Goal: Task Accomplishment & Management: Manage account settings

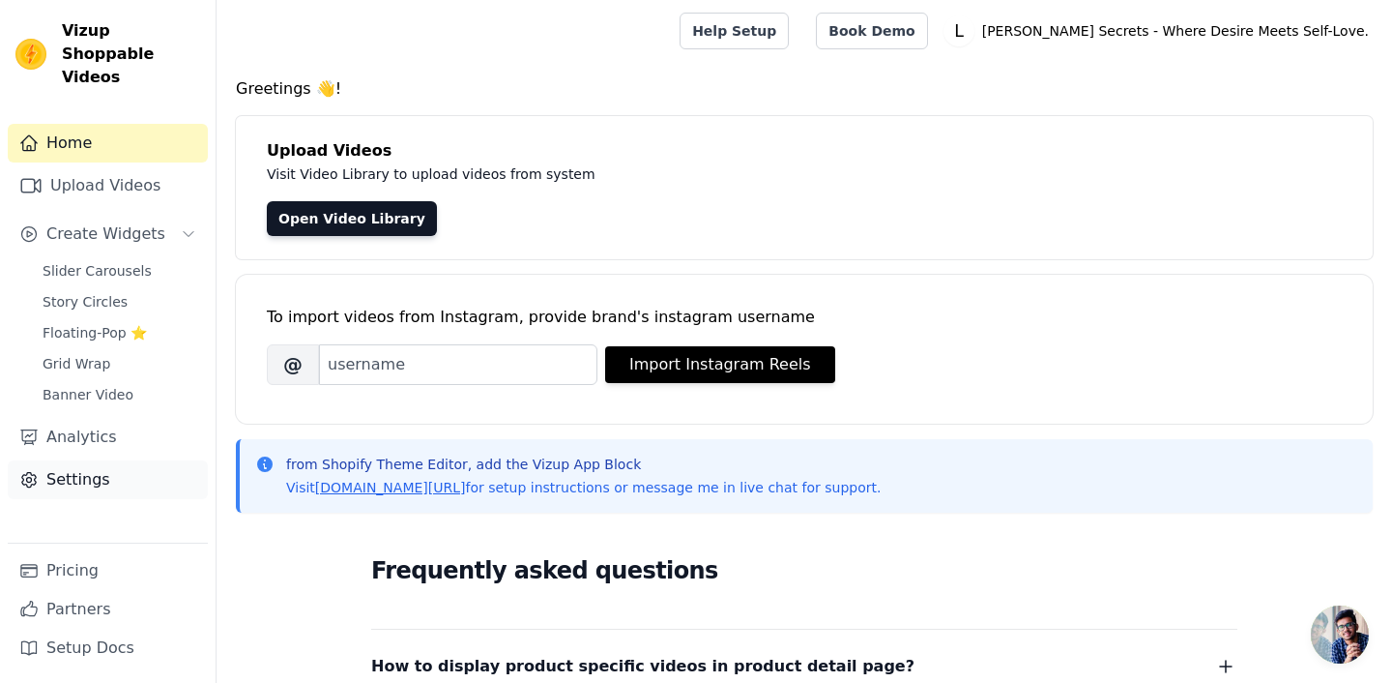
click at [87, 463] on link "Settings" at bounding box center [108, 479] width 200 height 39
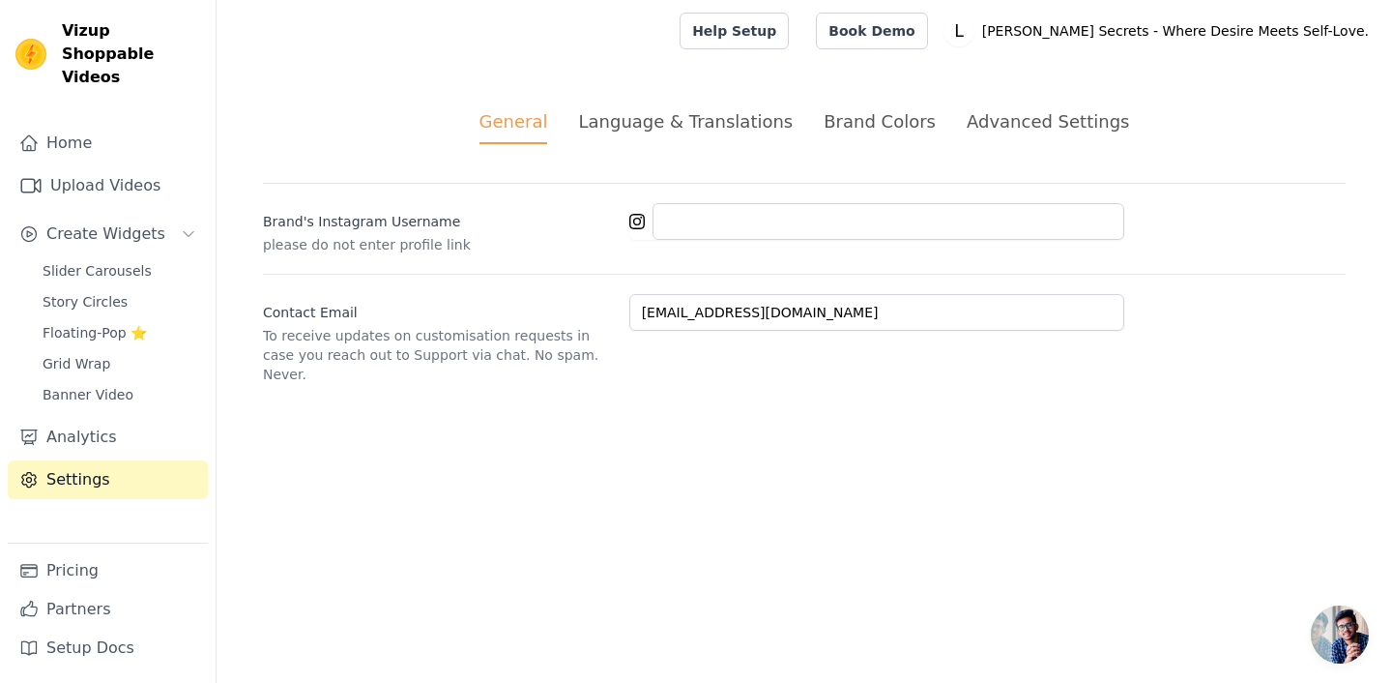
click at [876, 140] on li "Brand Colors" at bounding box center [880, 126] width 112 height 36
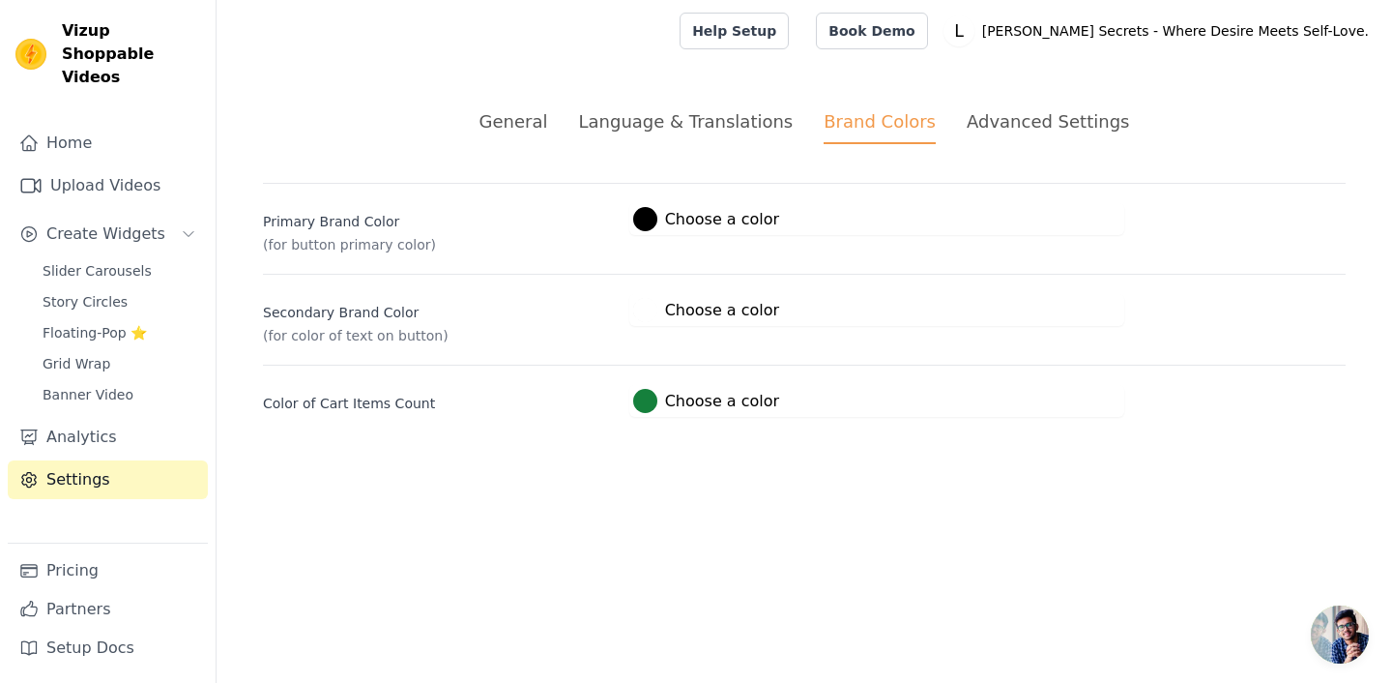
click at [981, 113] on div "Advanced Settings" at bounding box center [1048, 121] width 162 height 26
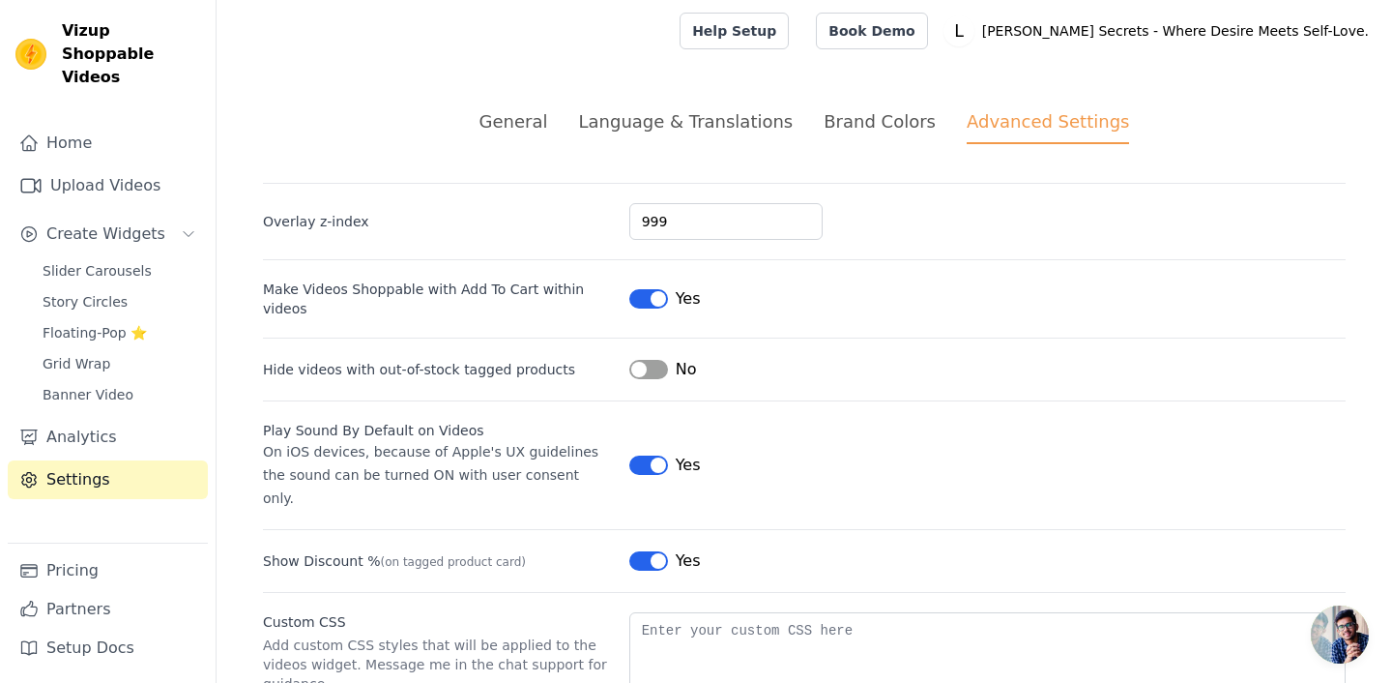
click at [859, 137] on li "Brand Colors" at bounding box center [880, 126] width 112 height 36
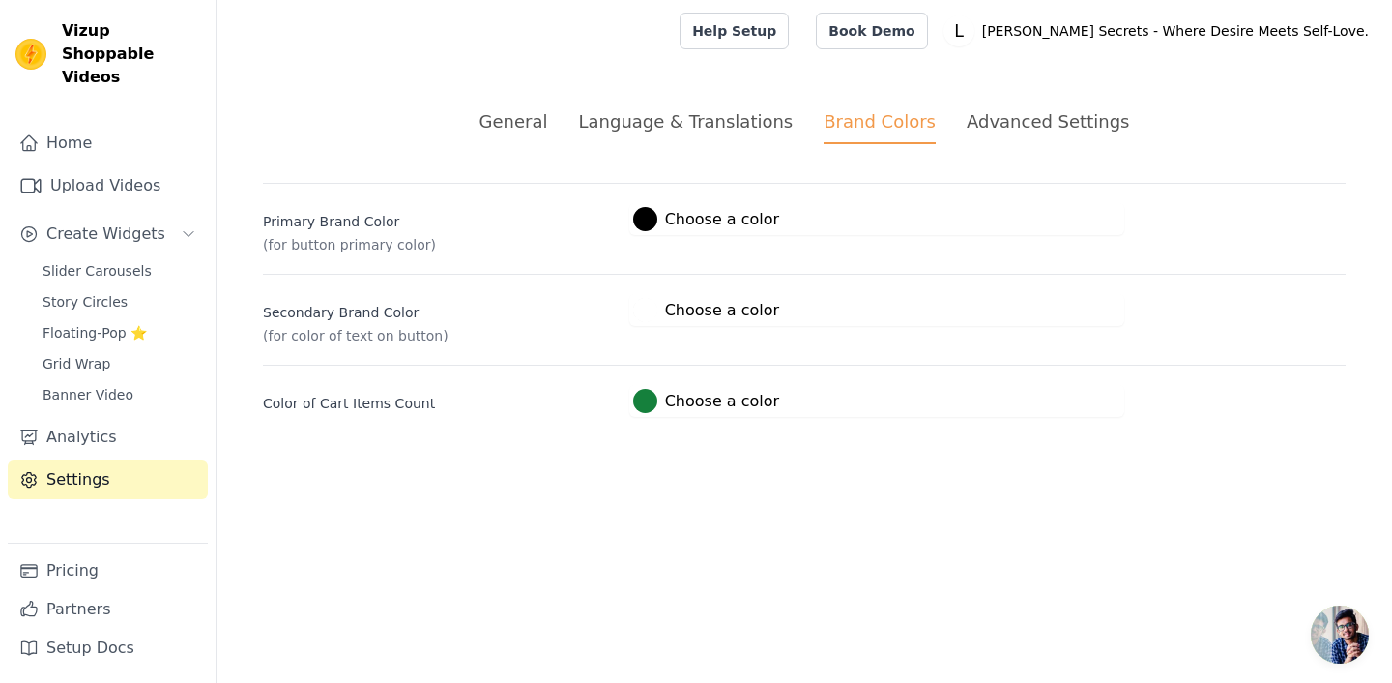
click at [752, 122] on div "Language & Translations" at bounding box center [685, 121] width 215 height 26
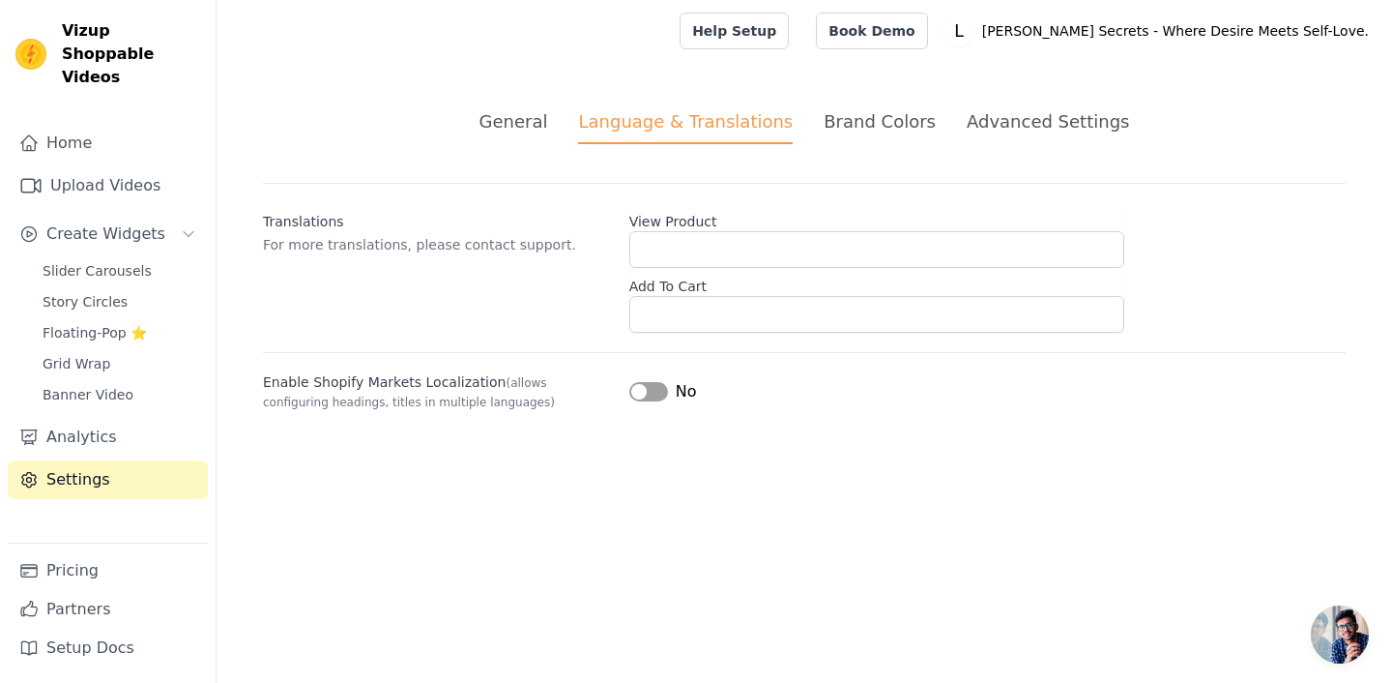
click at [577, 109] on ul "General Language & Translations Brand Colors Advanced Settings" at bounding box center [804, 126] width 1083 height 36
click at [540, 120] on div "General" at bounding box center [514, 121] width 69 height 26
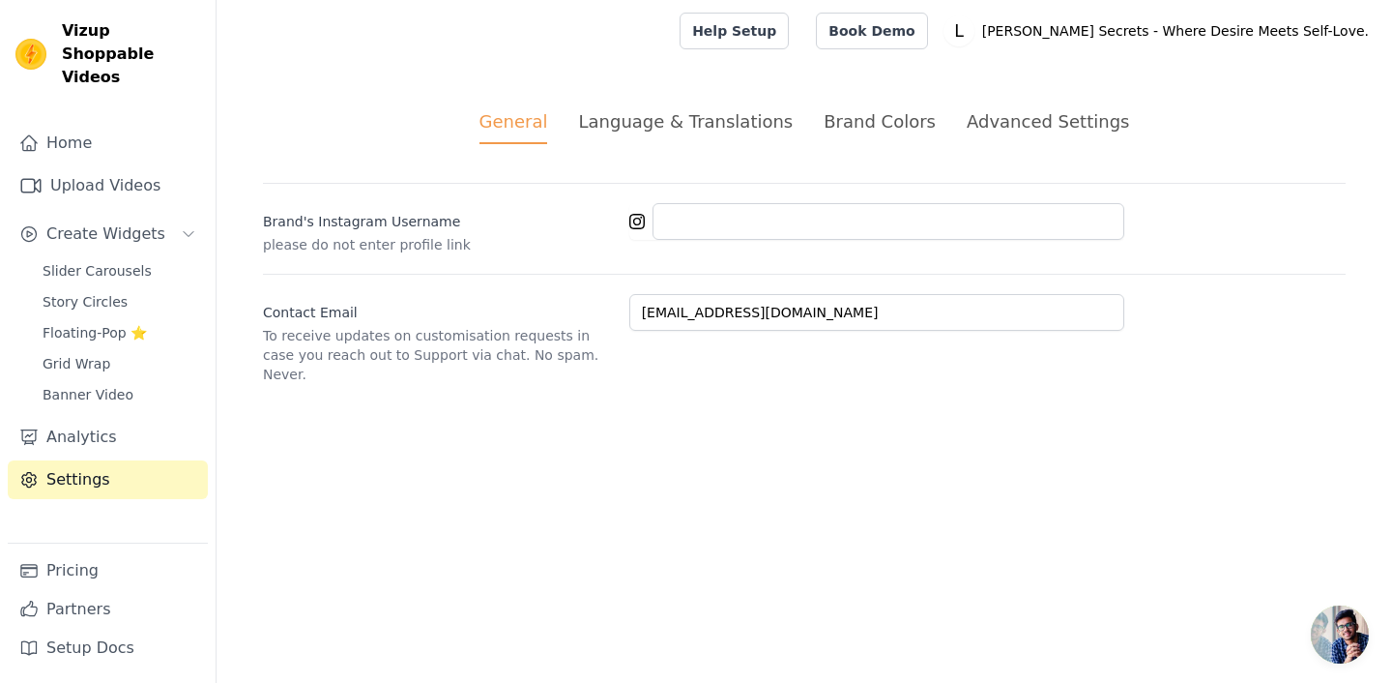
click at [971, 122] on div "Advanced Settings" at bounding box center [1048, 121] width 162 height 26
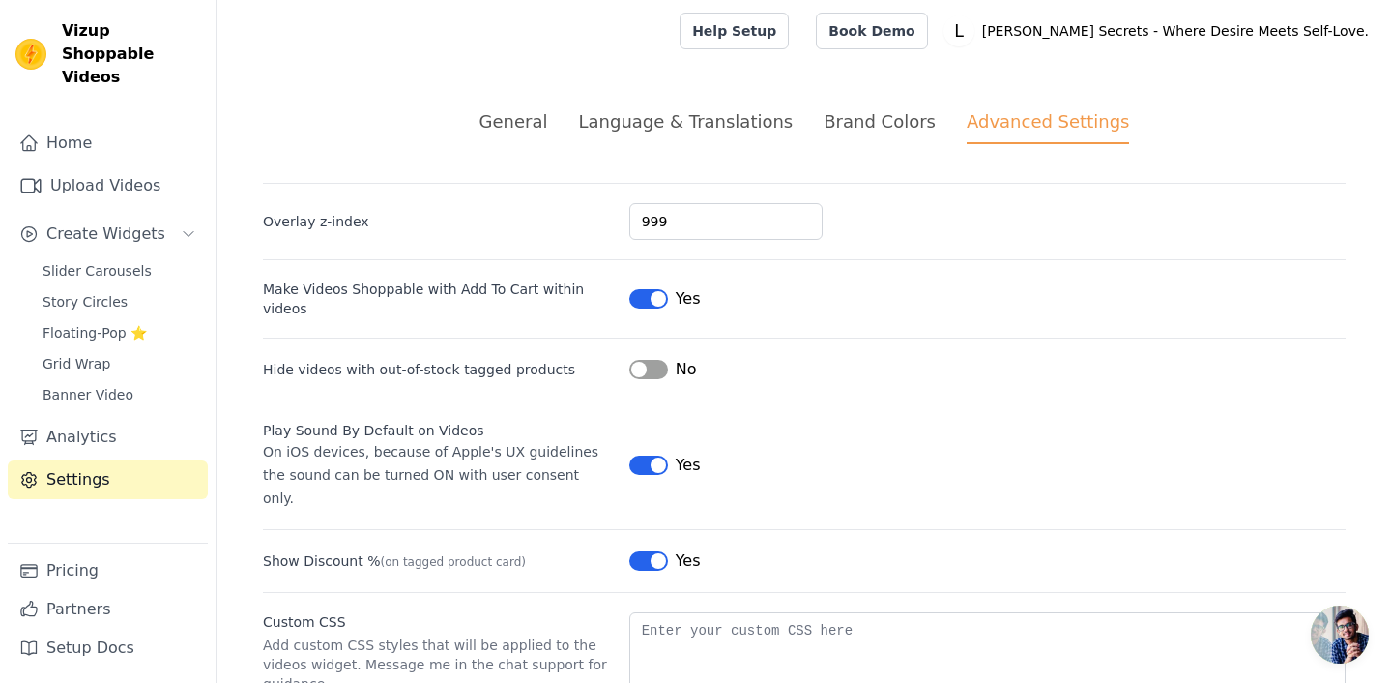
scroll to position [109, 0]
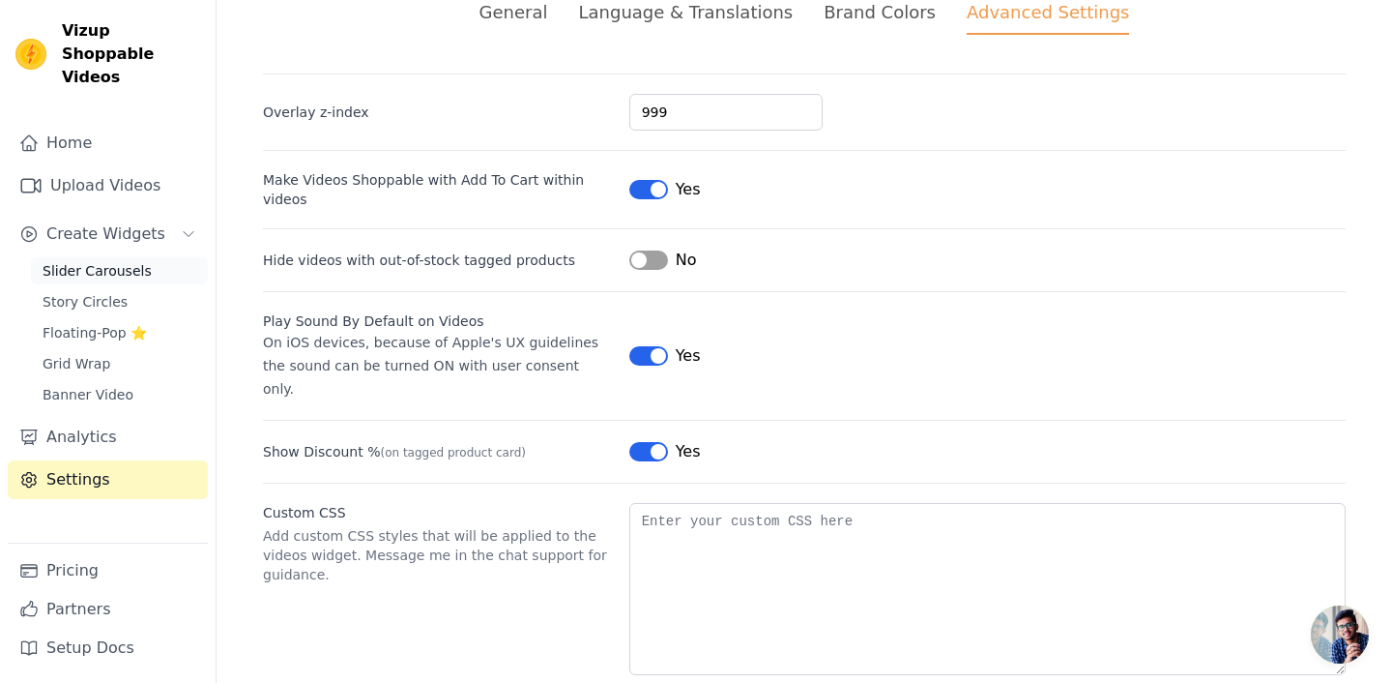
click at [102, 257] on link "Slider Carousels" at bounding box center [119, 270] width 177 height 27
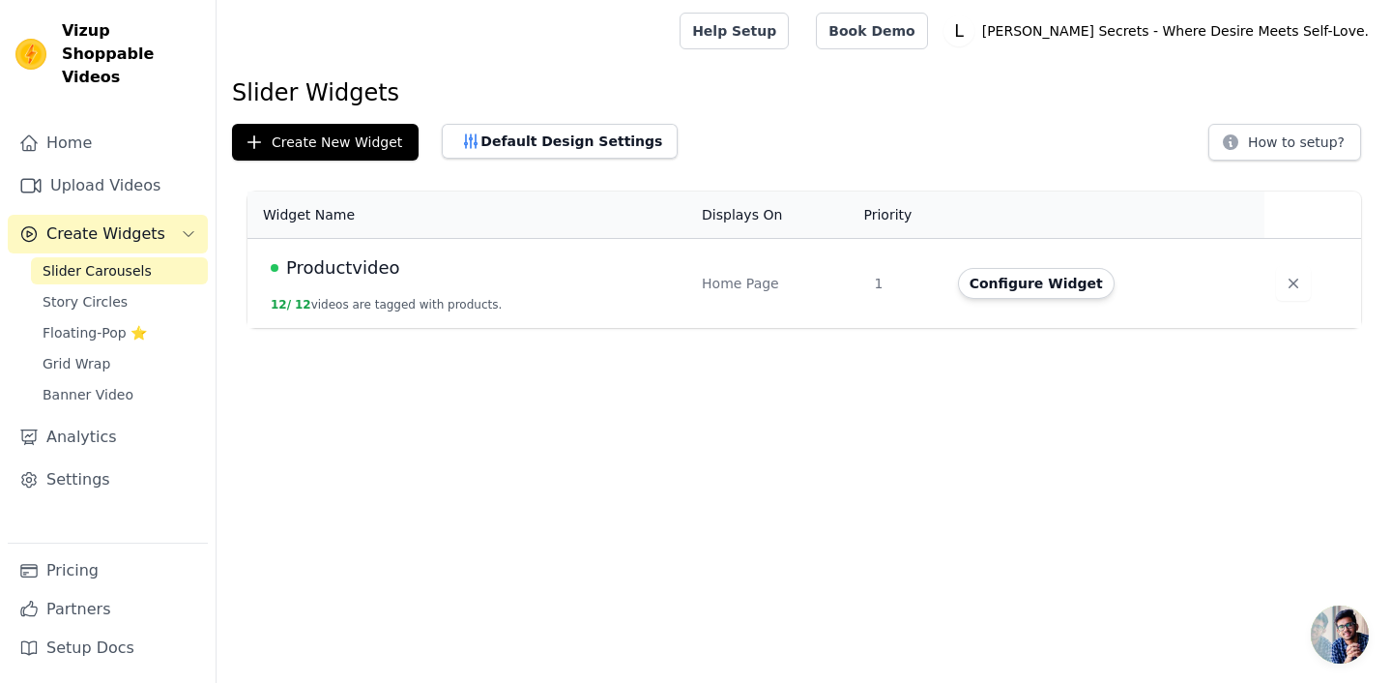
click at [562, 276] on div "Productvideo" at bounding box center [475, 267] width 408 height 27
click at [1062, 284] on button "Configure Widget" at bounding box center [1036, 283] width 157 height 31
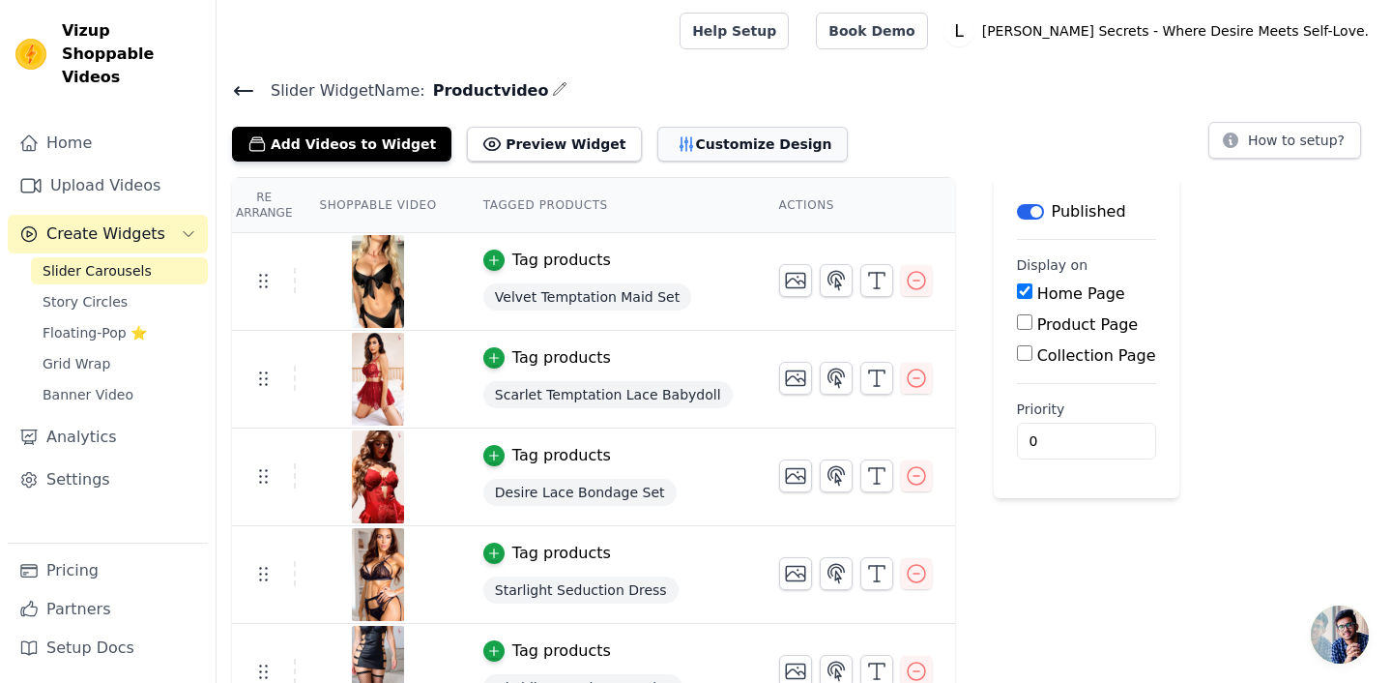
click at [686, 139] on button "Customize Design" at bounding box center [752, 144] width 190 height 35
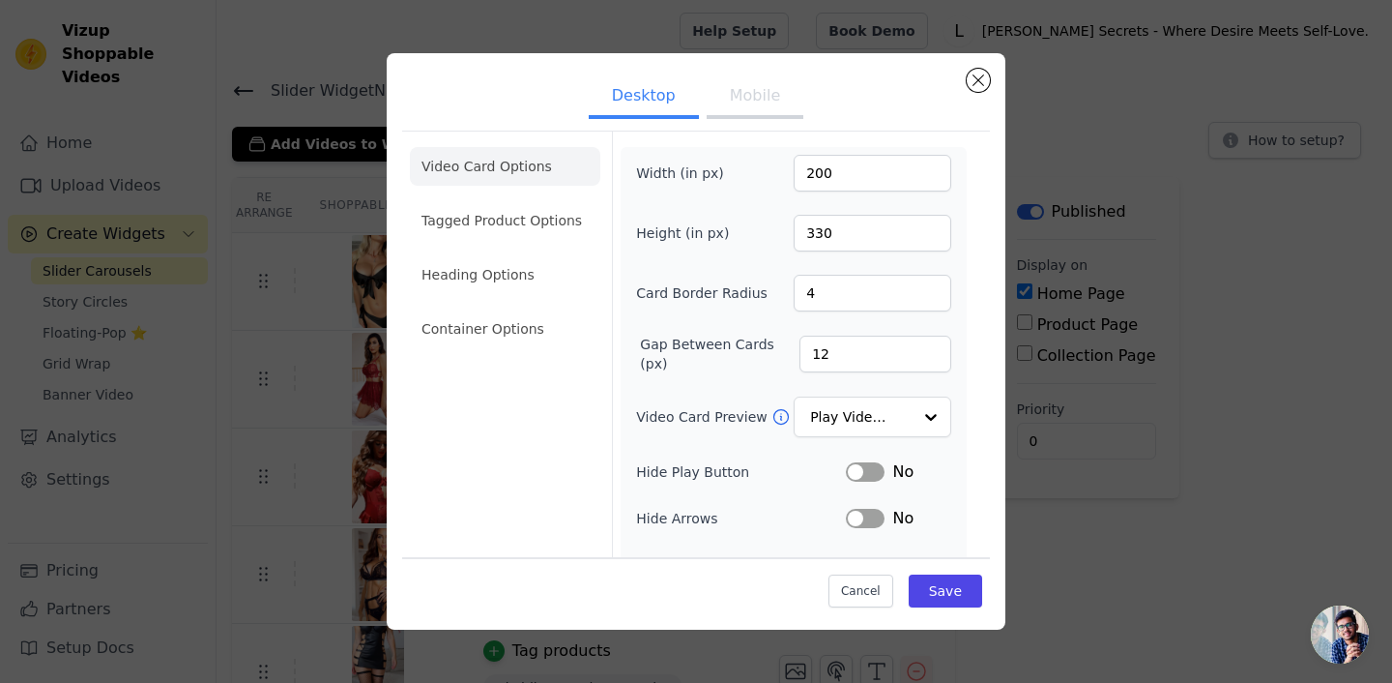
click at [774, 95] on button "Mobile" at bounding box center [755, 97] width 97 height 43
click at [673, 95] on button "Desktop" at bounding box center [644, 97] width 110 height 43
click at [988, 85] on ul "Desktop Mobile" at bounding box center [696, 98] width 588 height 58
click at [967, 80] on button "Close modal" at bounding box center [978, 80] width 23 height 23
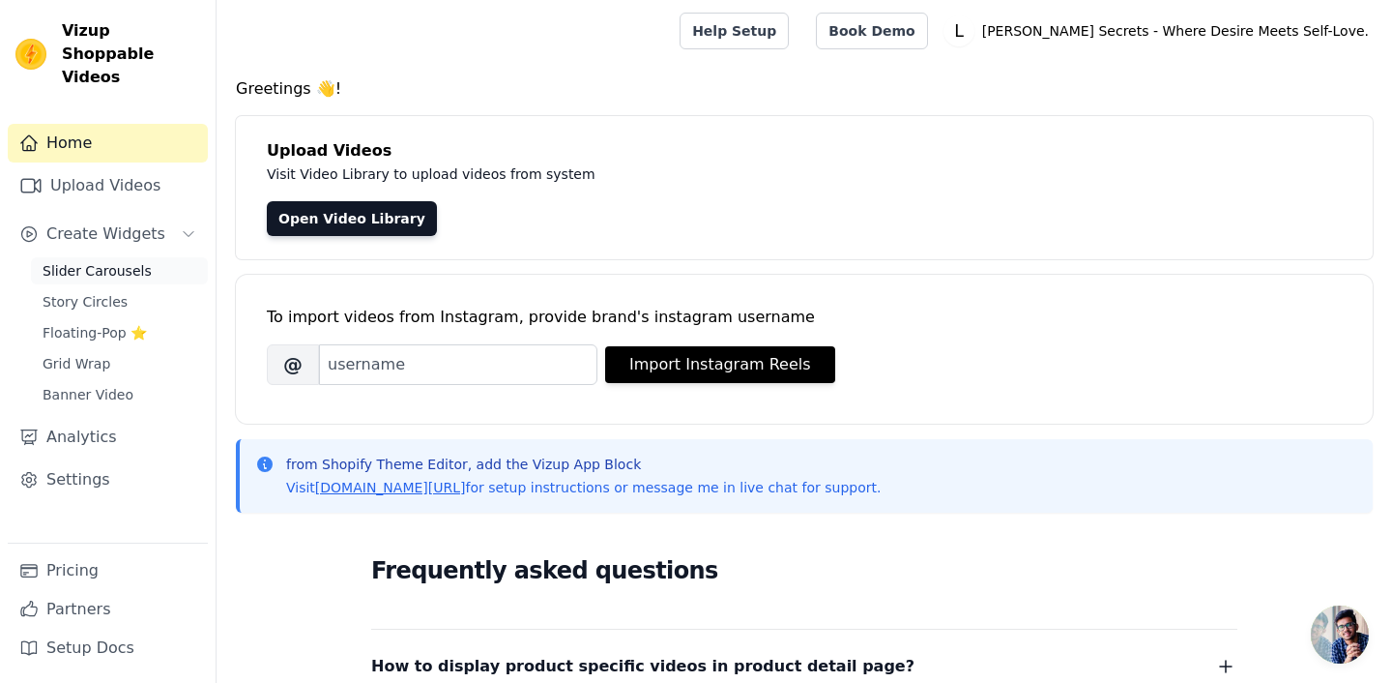
click at [114, 261] on span "Slider Carousels" at bounding box center [97, 270] width 109 height 19
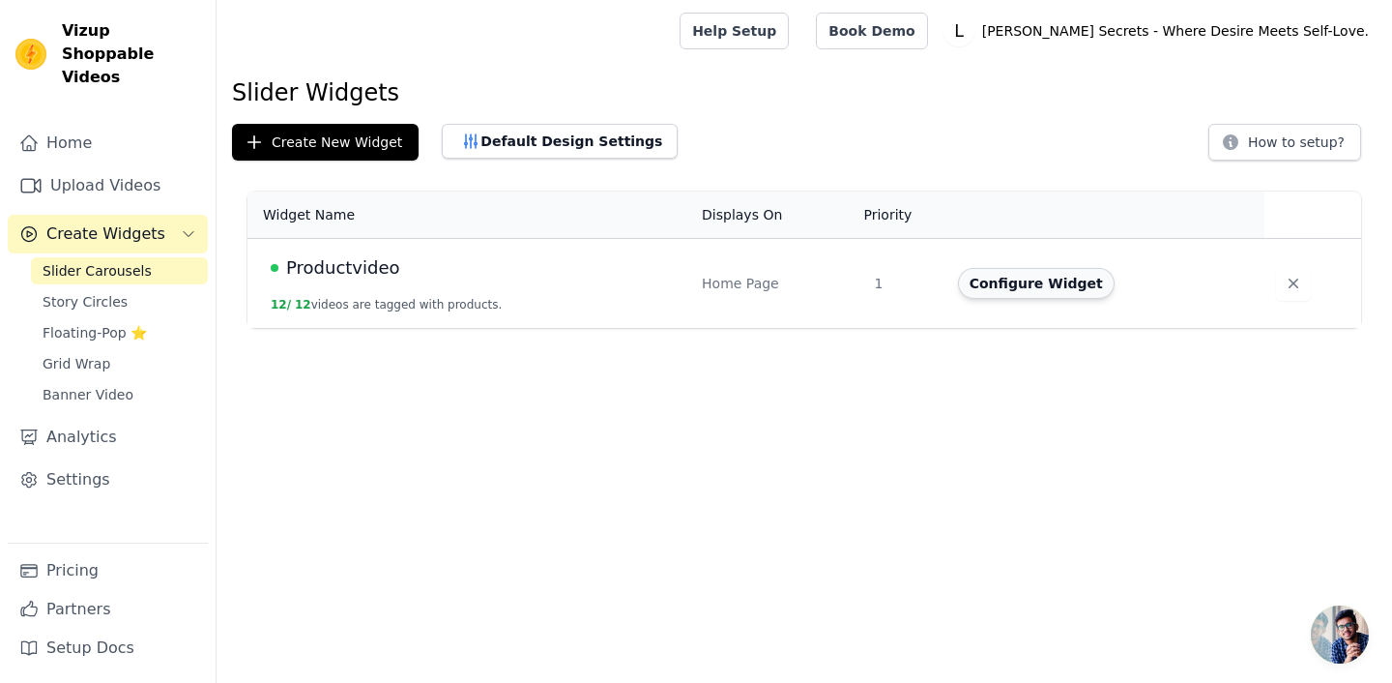
click at [1004, 293] on button "Configure Widget" at bounding box center [1036, 283] width 157 height 31
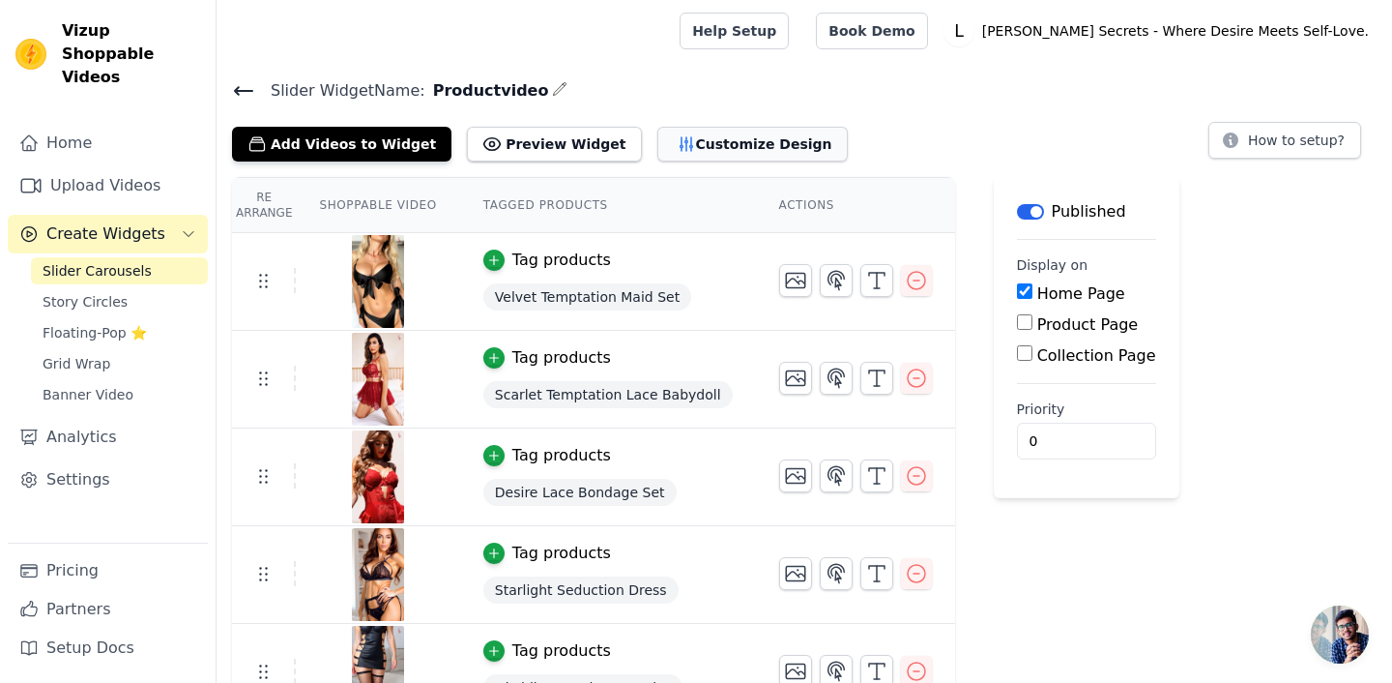
click at [700, 157] on button "Customize Design" at bounding box center [752, 144] width 190 height 35
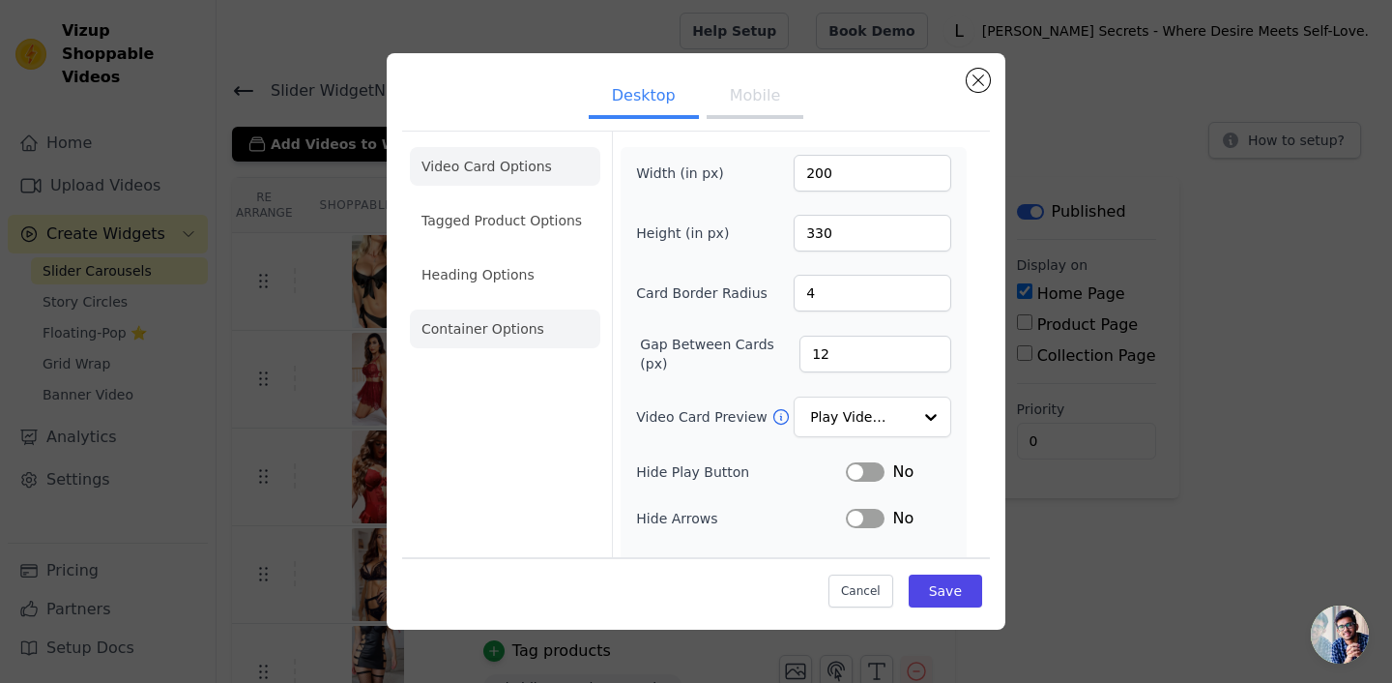
click at [499, 326] on li "Container Options" at bounding box center [505, 328] width 190 height 39
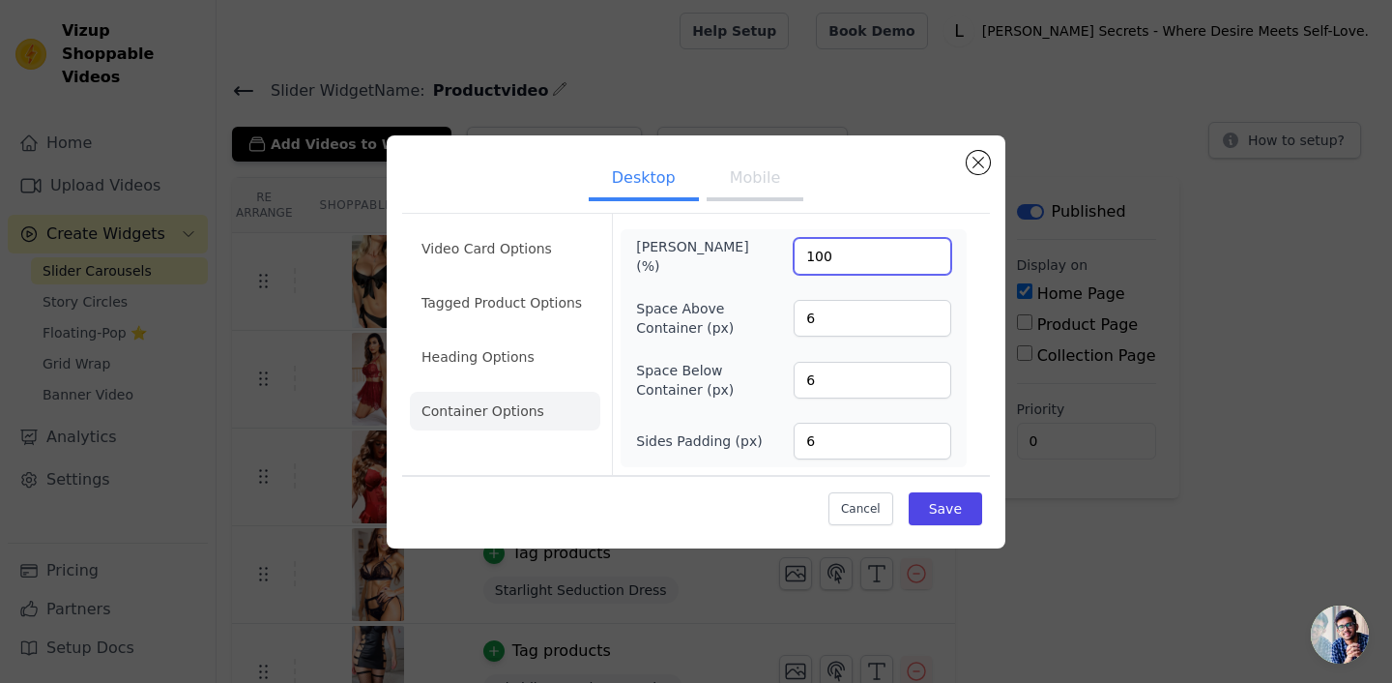
click at [862, 244] on input "100" at bounding box center [873, 256] width 158 height 37
click at [486, 343] on li "Heading Options" at bounding box center [505, 356] width 190 height 39
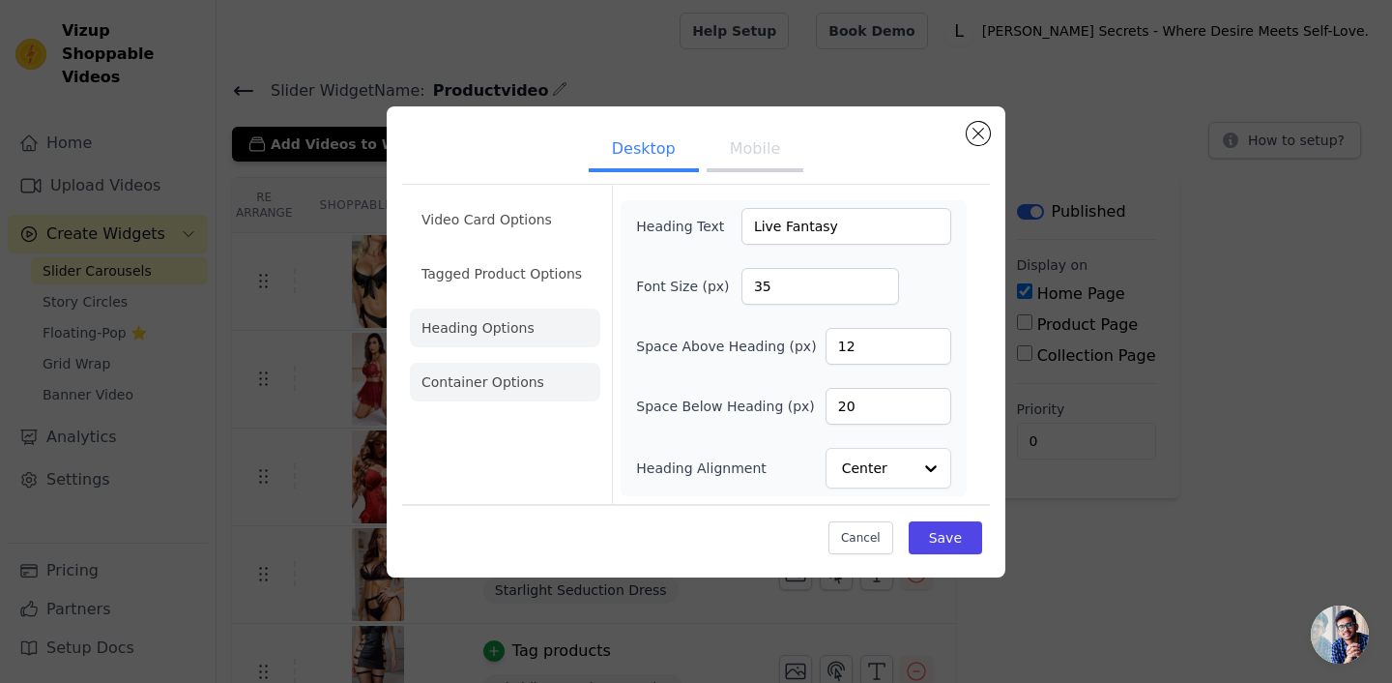
click at [490, 383] on li "Container Options" at bounding box center [505, 382] width 190 height 39
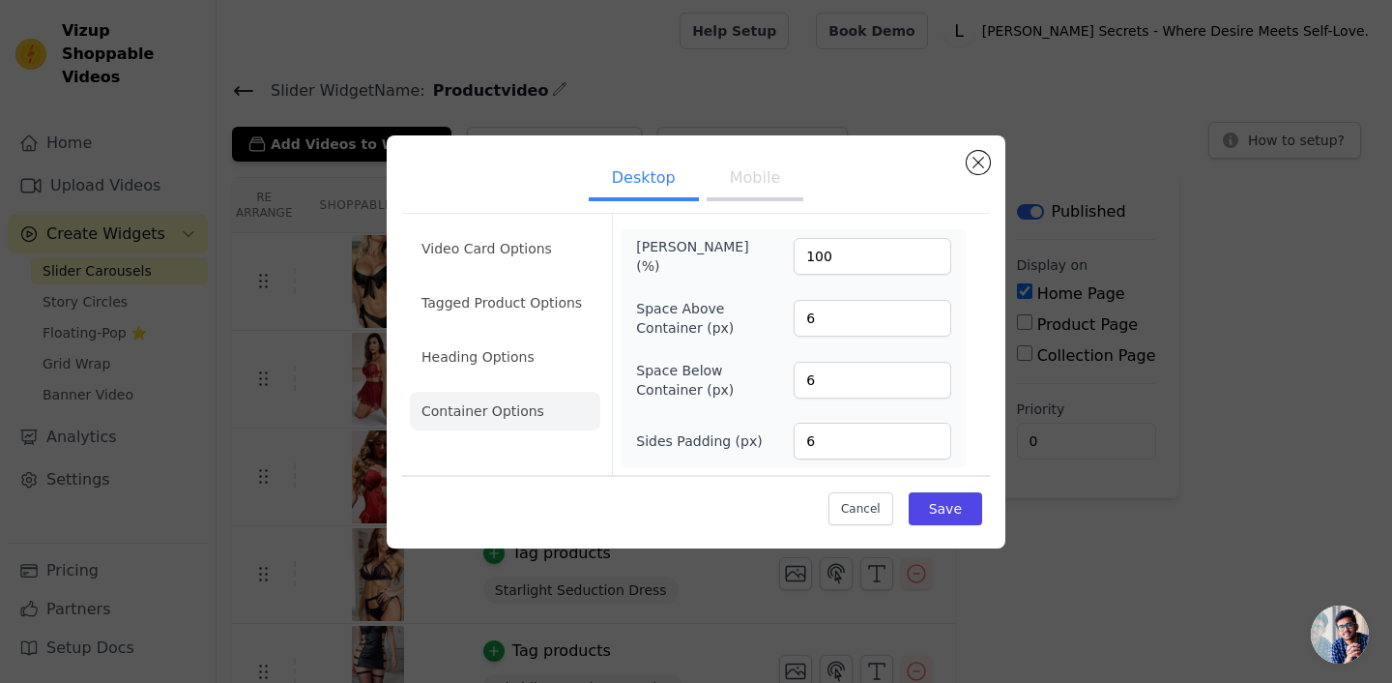
click at [732, 171] on button "Mobile" at bounding box center [755, 180] width 97 height 43
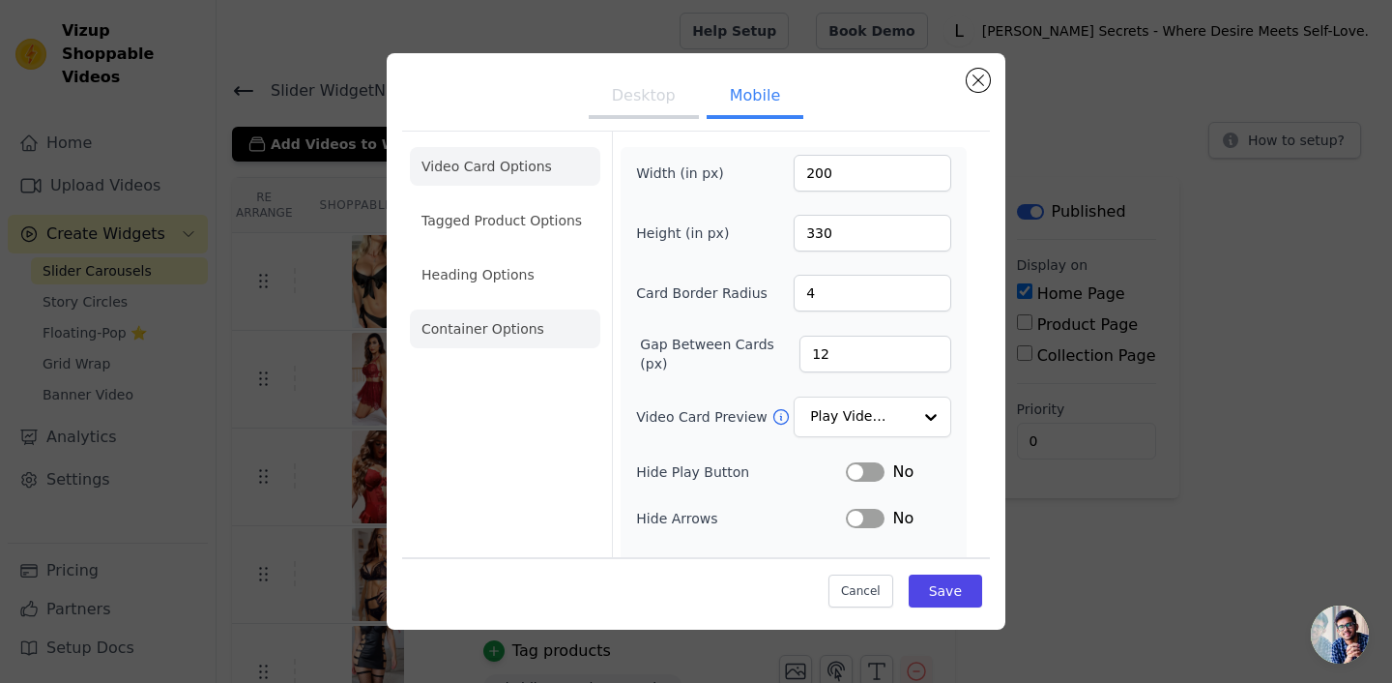
click at [516, 319] on li "Container Options" at bounding box center [505, 328] width 190 height 39
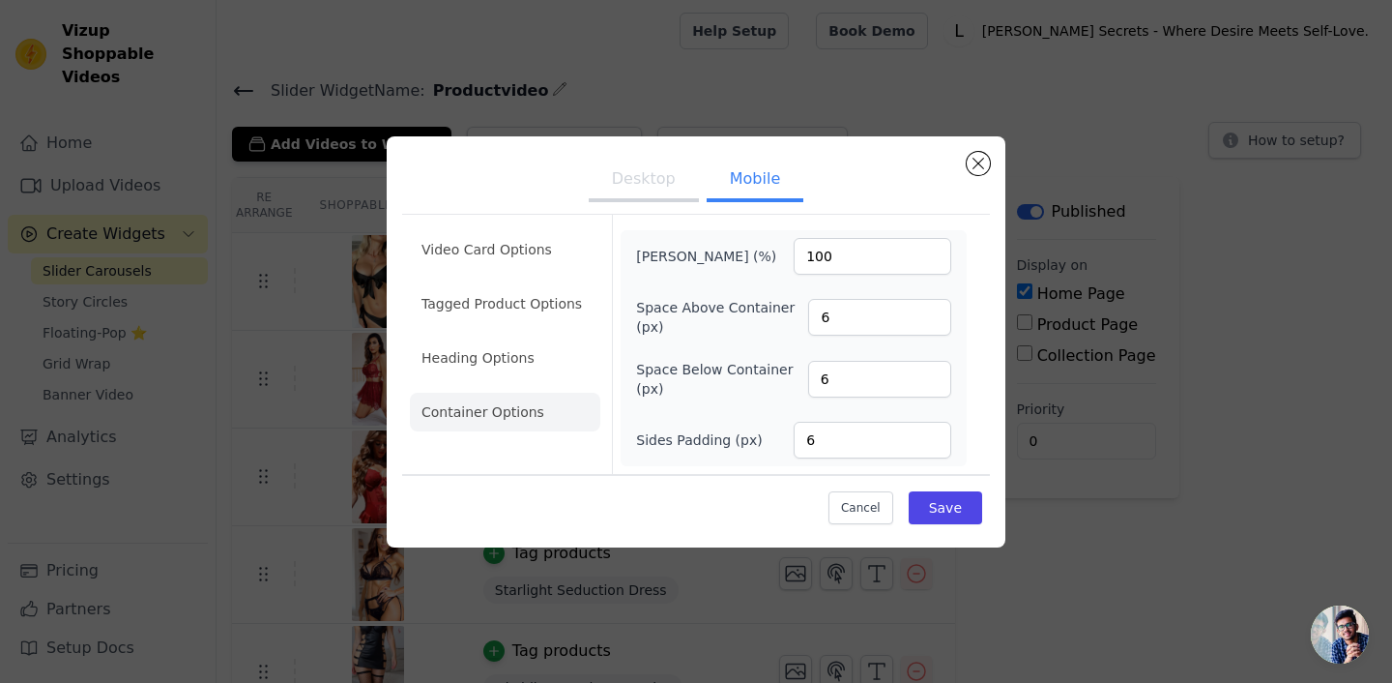
click at [651, 169] on button "Desktop" at bounding box center [644, 181] width 110 height 43
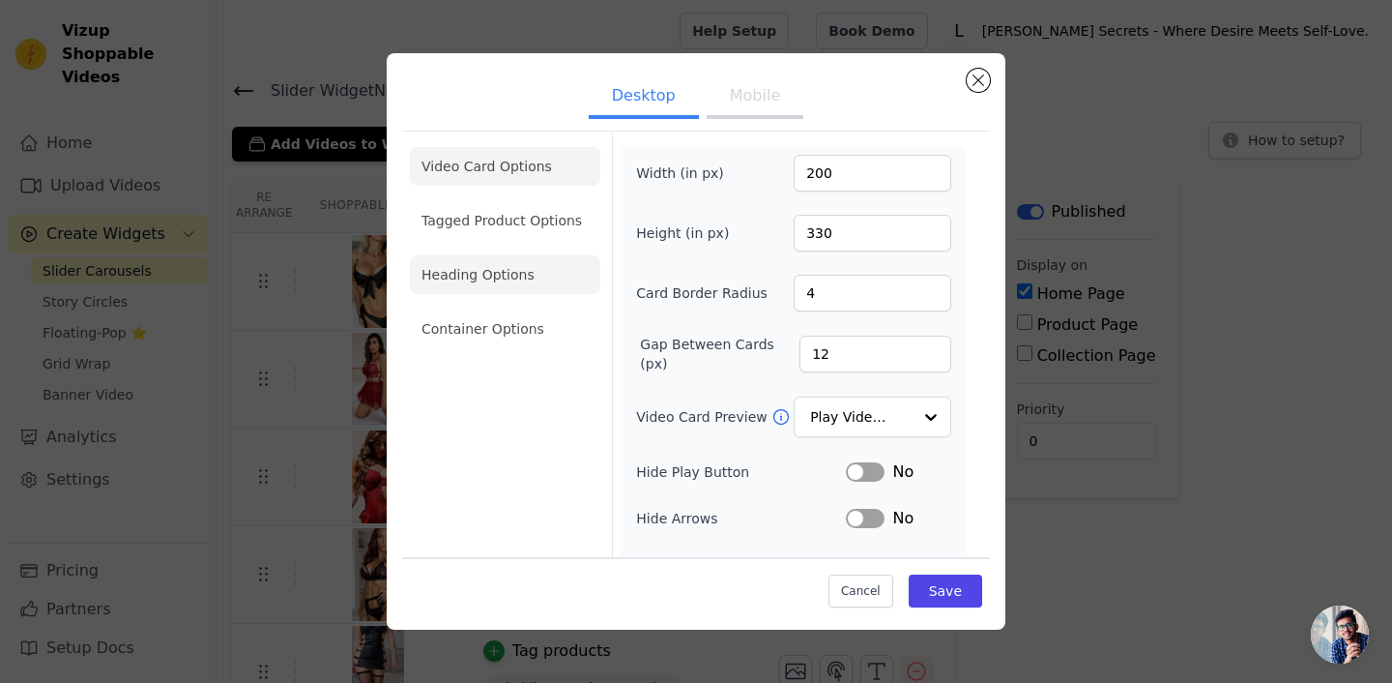
click at [539, 285] on li "Heading Options" at bounding box center [505, 274] width 190 height 39
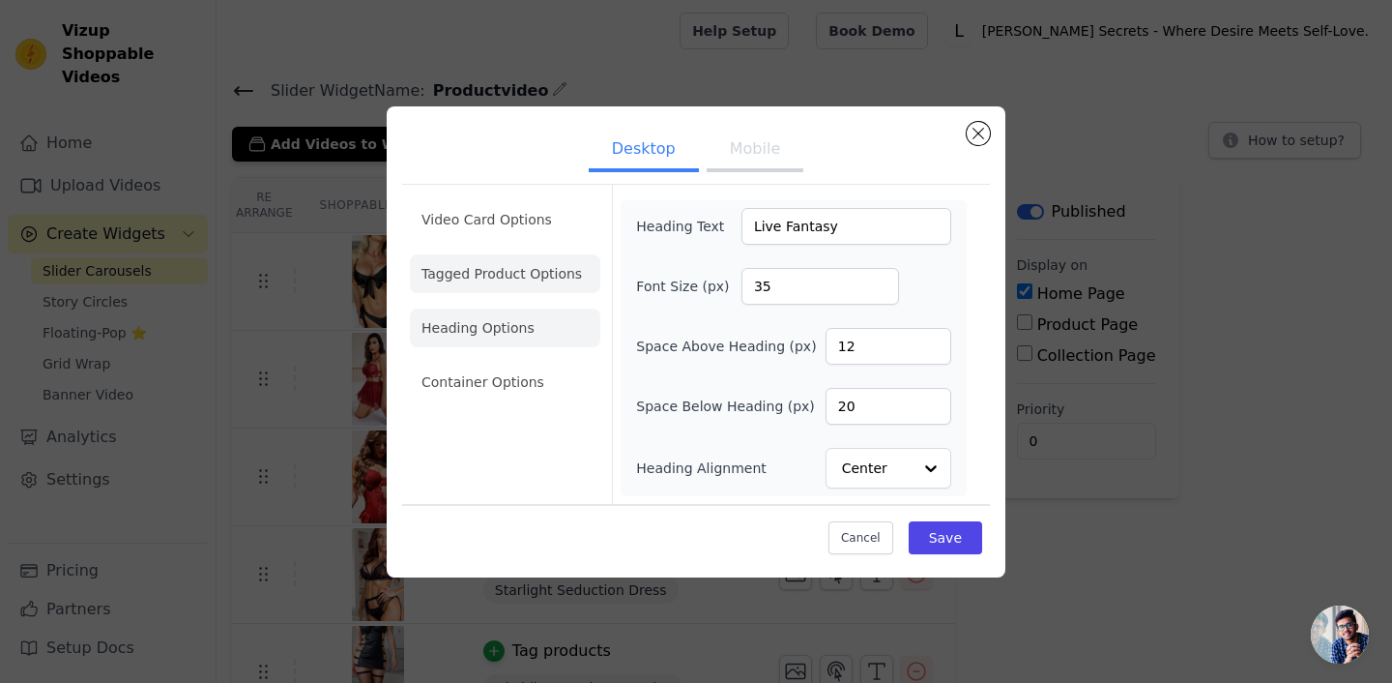
click at [480, 363] on li "Tagged Product Options" at bounding box center [505, 382] width 190 height 39
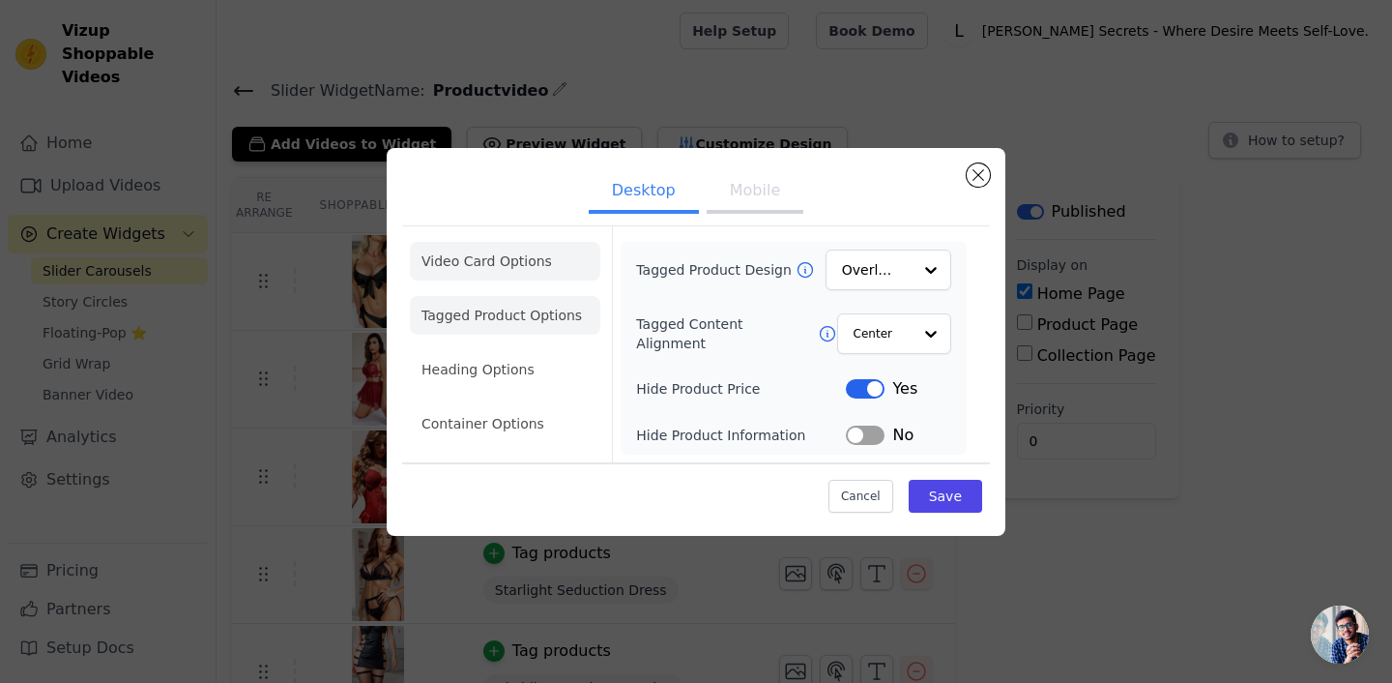
click at [473, 296] on li "Video Card Options" at bounding box center [505, 315] width 190 height 39
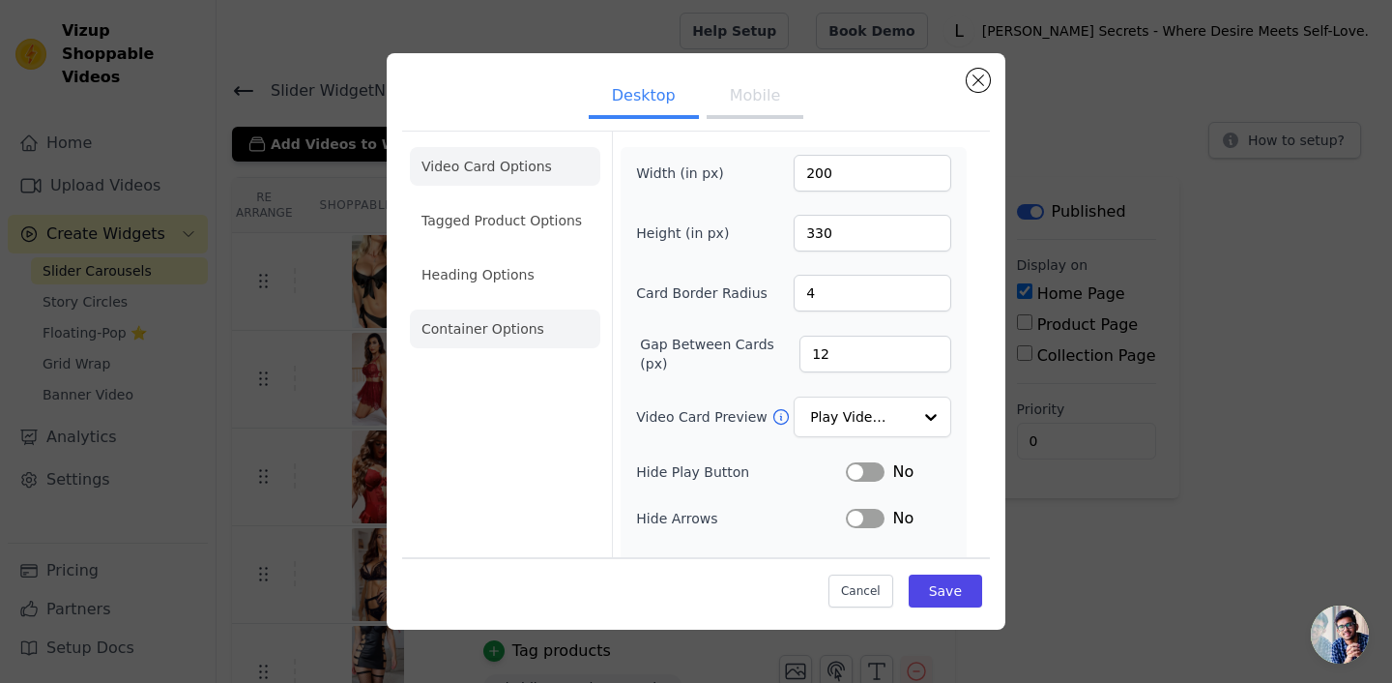
click at [479, 337] on li "Container Options" at bounding box center [505, 328] width 190 height 39
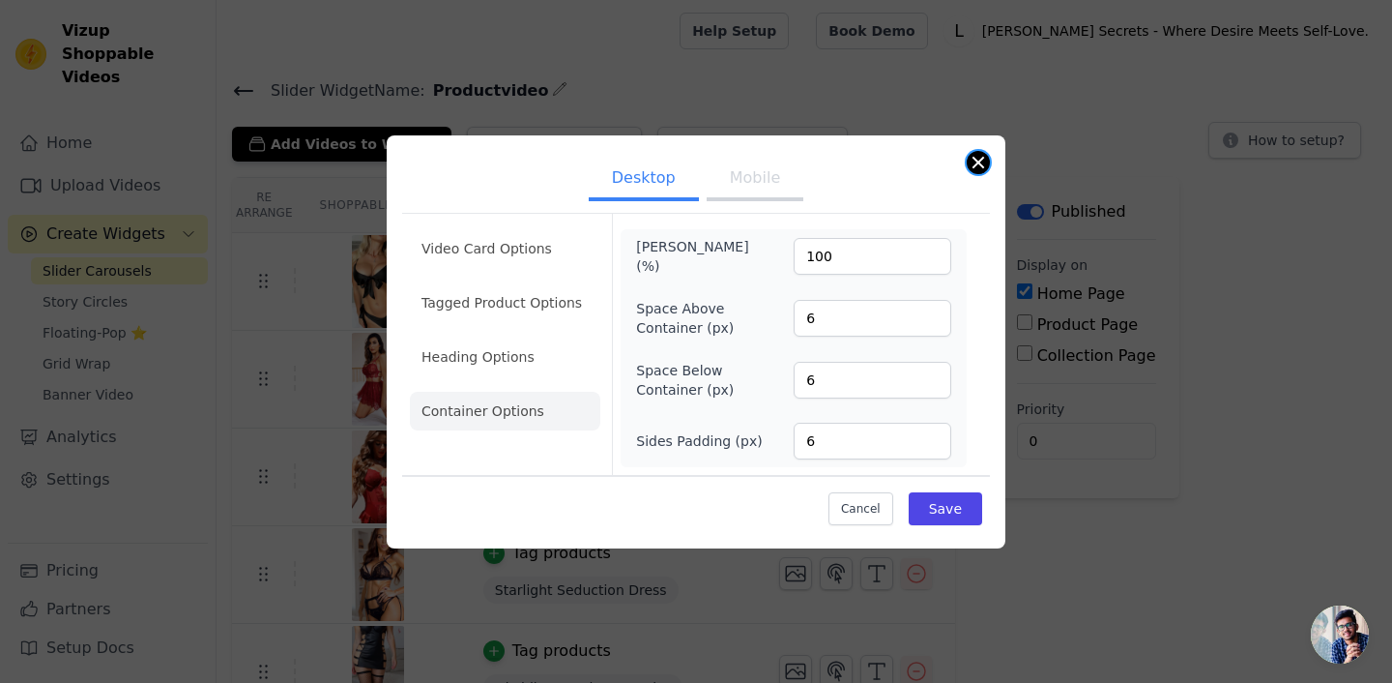
click at [977, 169] on button "Close modal" at bounding box center [978, 162] width 23 height 23
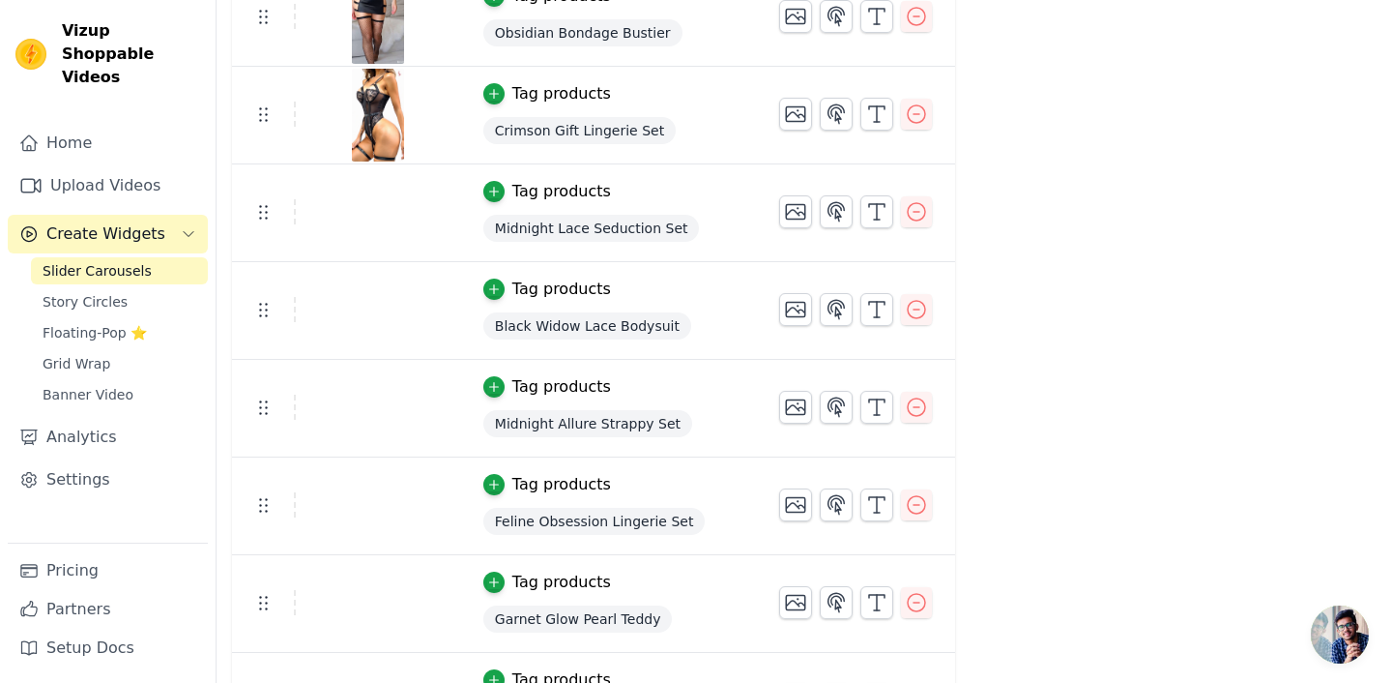
scroll to position [721, 0]
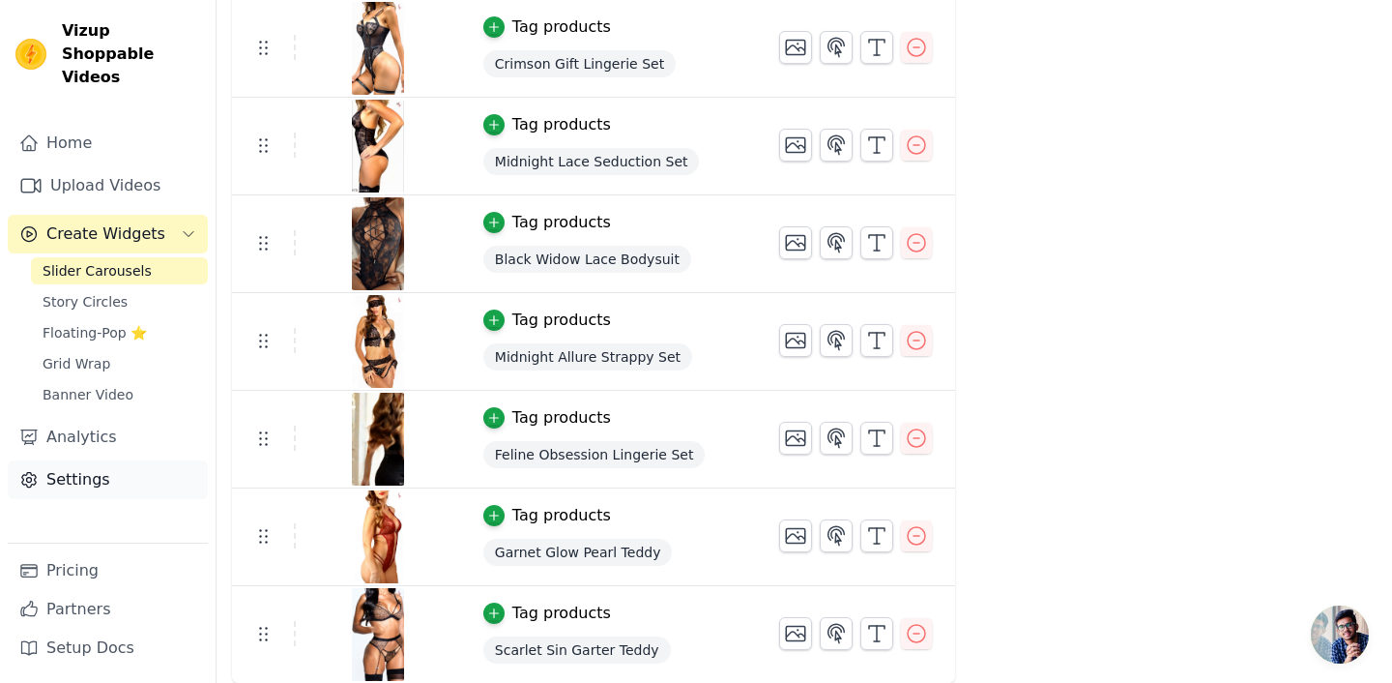
click at [60, 460] on link "Settings" at bounding box center [108, 479] width 200 height 39
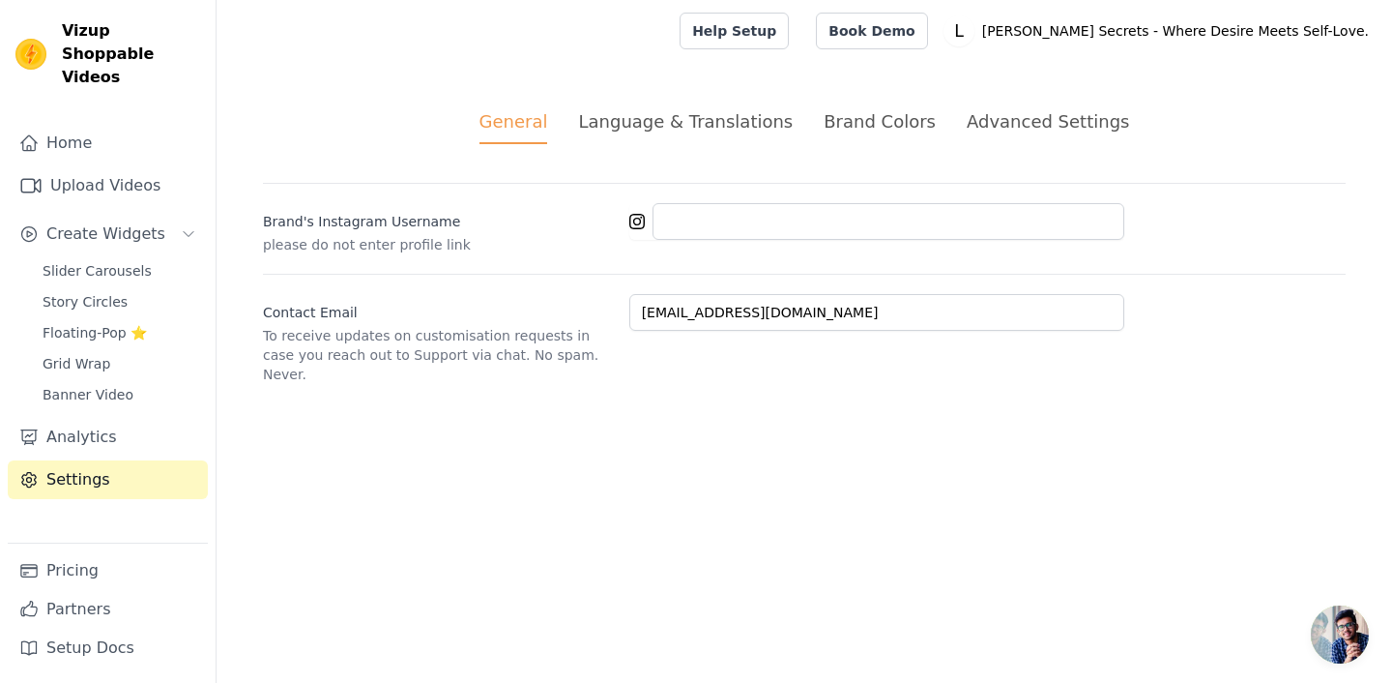
click at [858, 129] on div "Brand Colors" at bounding box center [880, 121] width 112 height 26
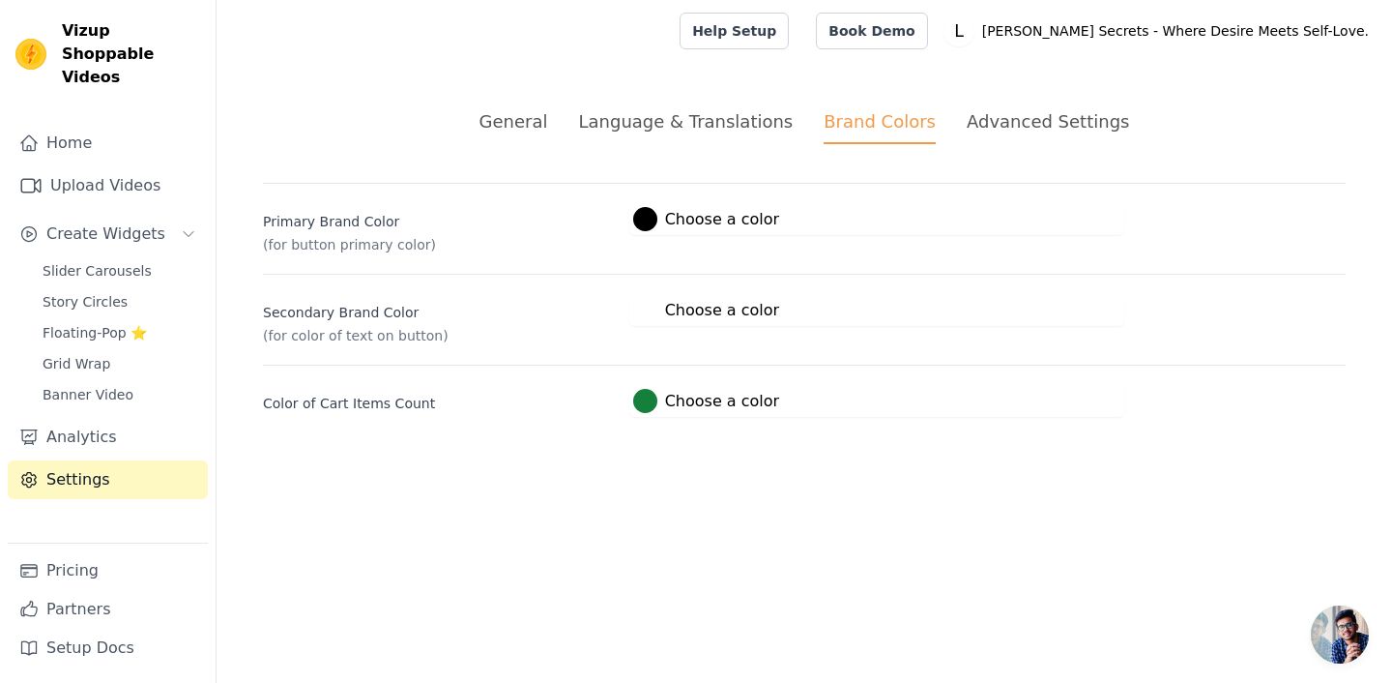
click at [754, 128] on div "Language & Translations" at bounding box center [685, 121] width 215 height 26
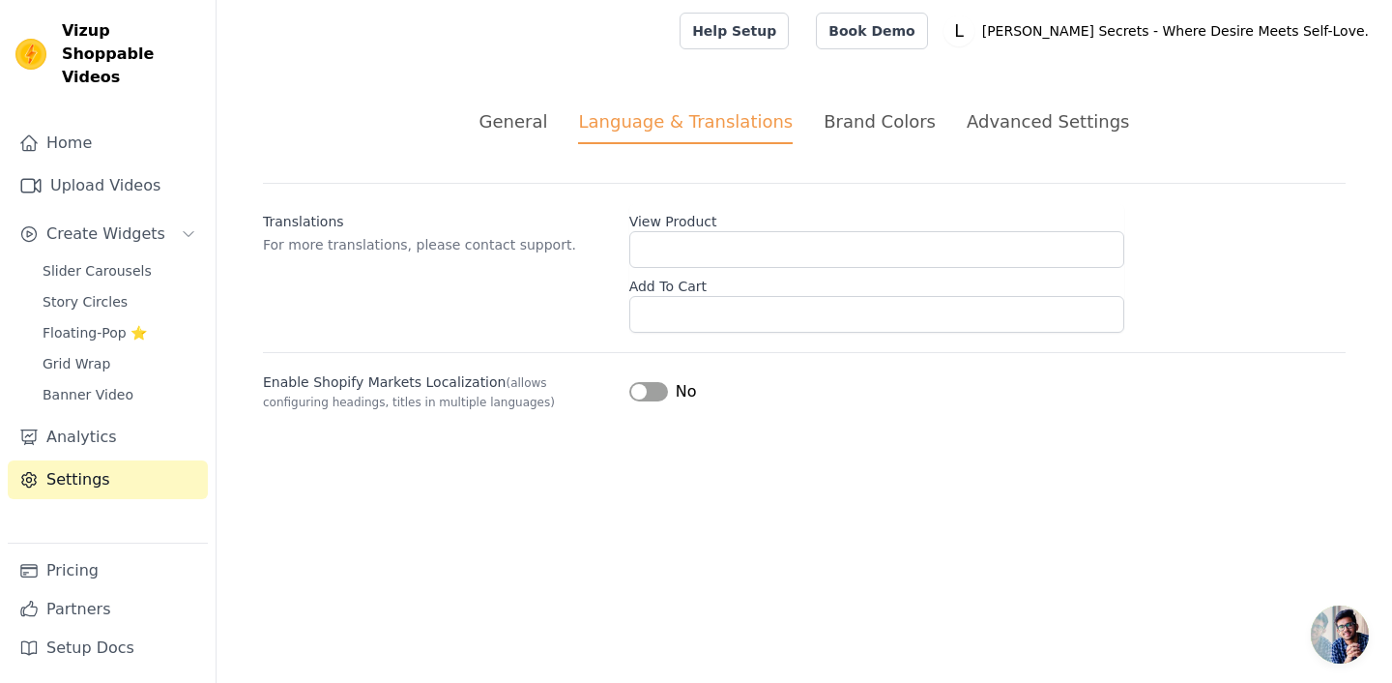
click at [1047, 102] on div "General Language & Translations Brand Colors Advanced Settings unsaved changes …" at bounding box center [805, 259] width 1176 height 395
click at [1034, 121] on div "Advanced Settings" at bounding box center [1048, 121] width 162 height 26
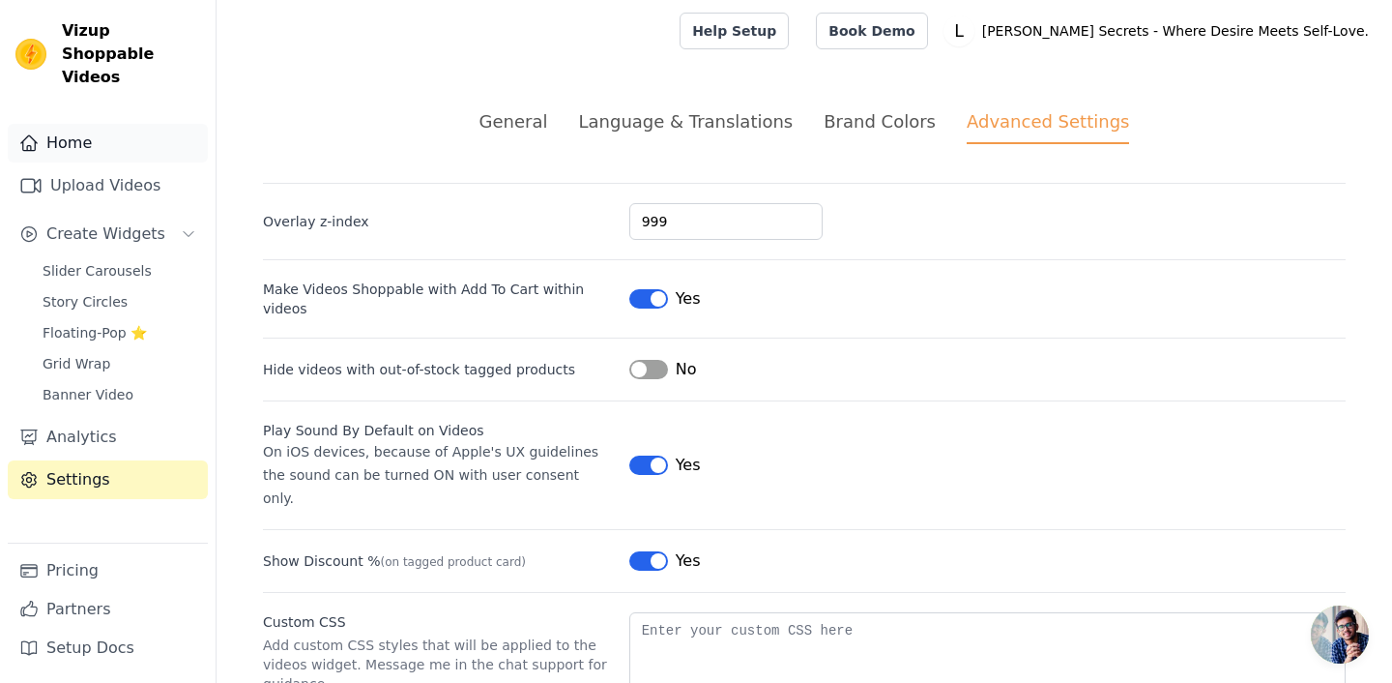
click at [81, 124] on link "Home" at bounding box center [108, 143] width 200 height 39
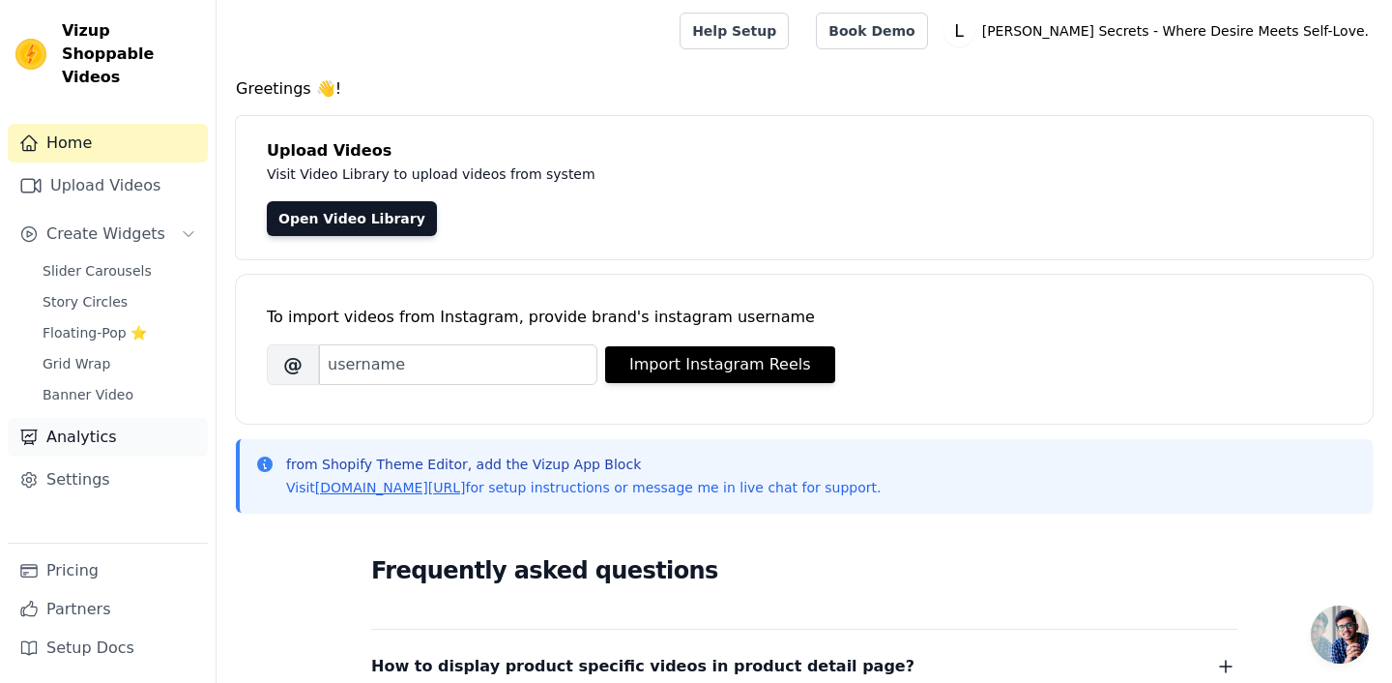
click at [104, 418] on link "Analytics" at bounding box center [108, 437] width 200 height 39
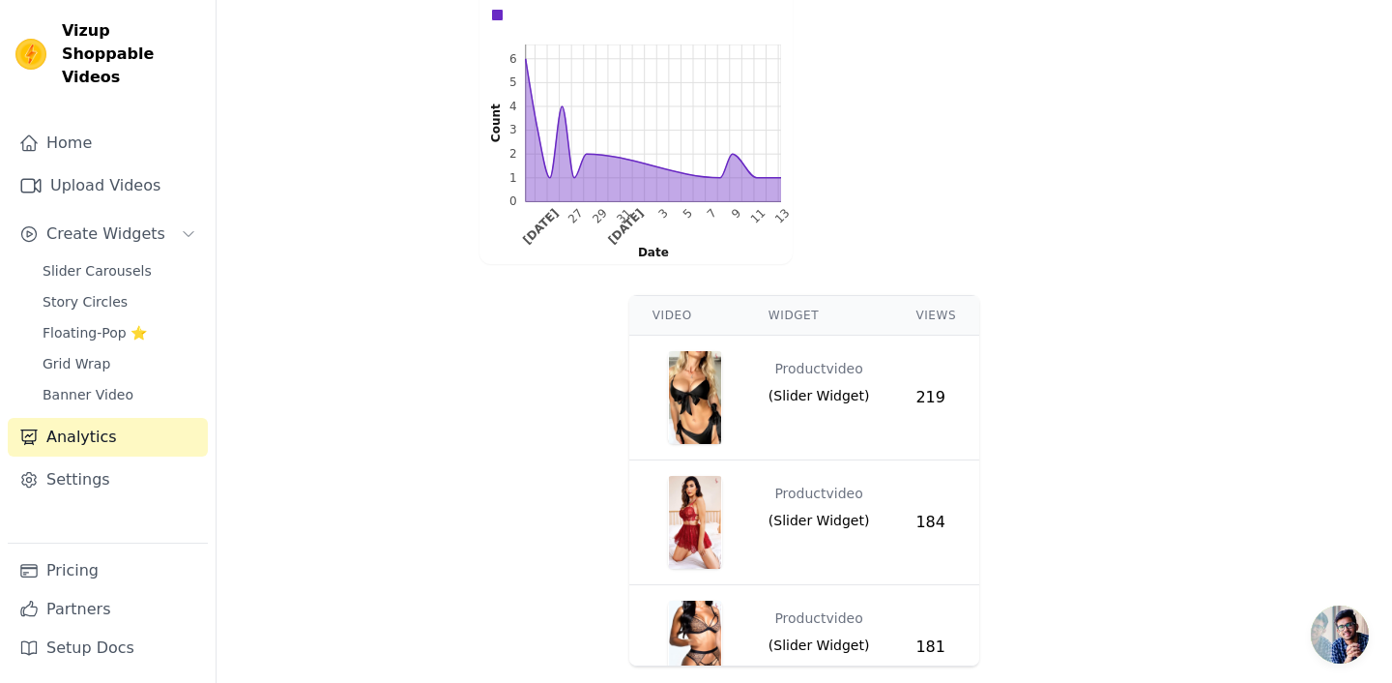
scroll to position [880, 0]
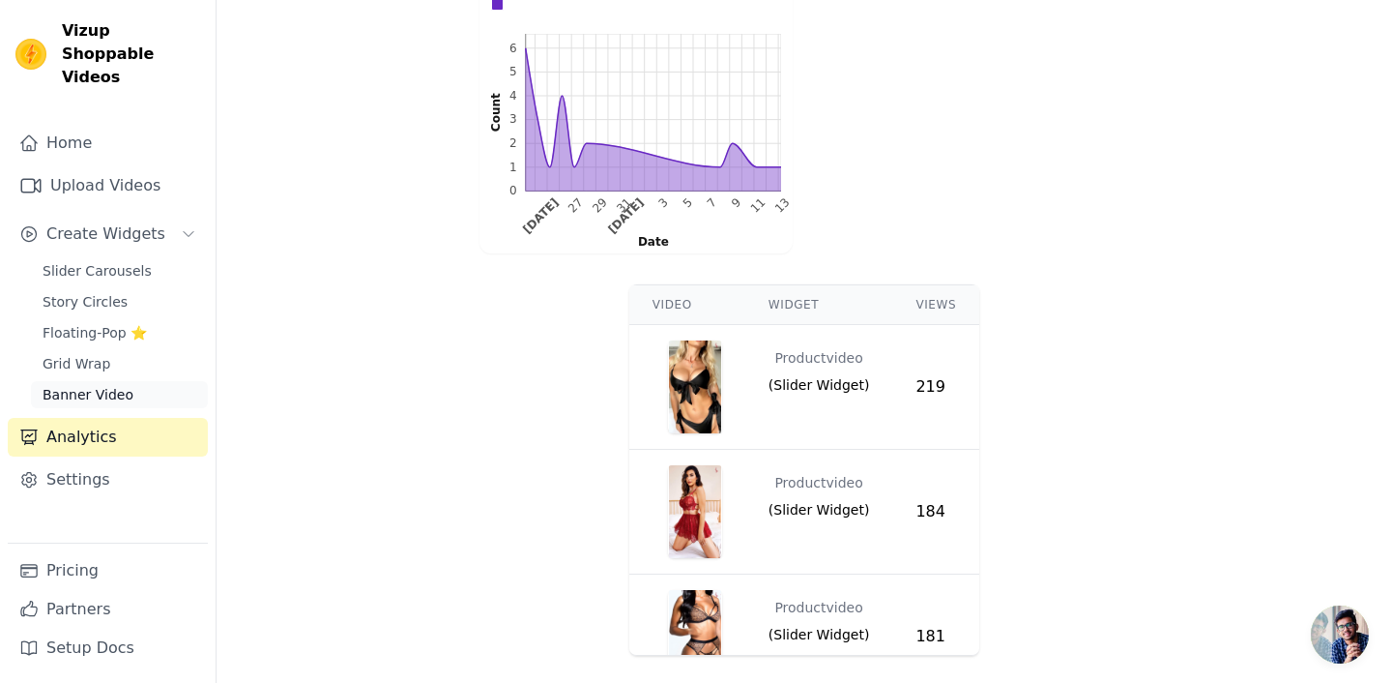
click at [122, 385] on span "Banner Video" at bounding box center [88, 394] width 91 height 19
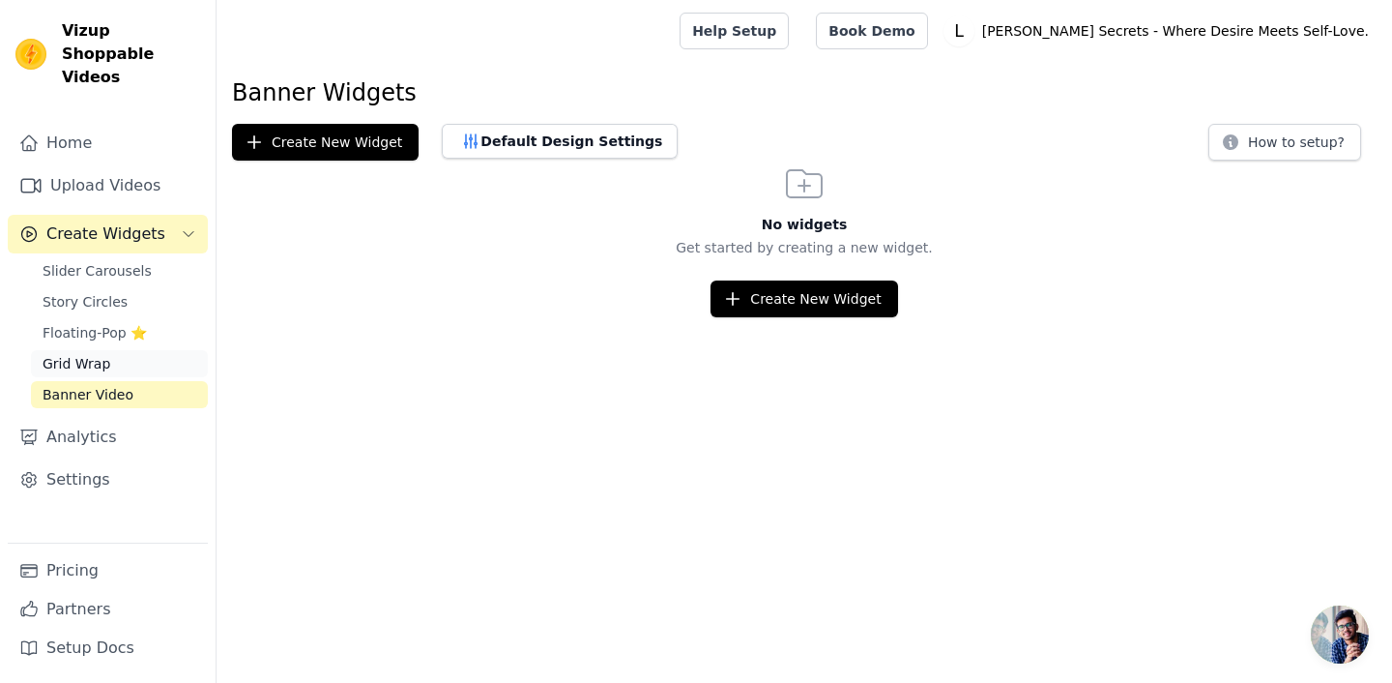
click at [94, 354] on span "Grid Wrap" at bounding box center [77, 363] width 68 height 19
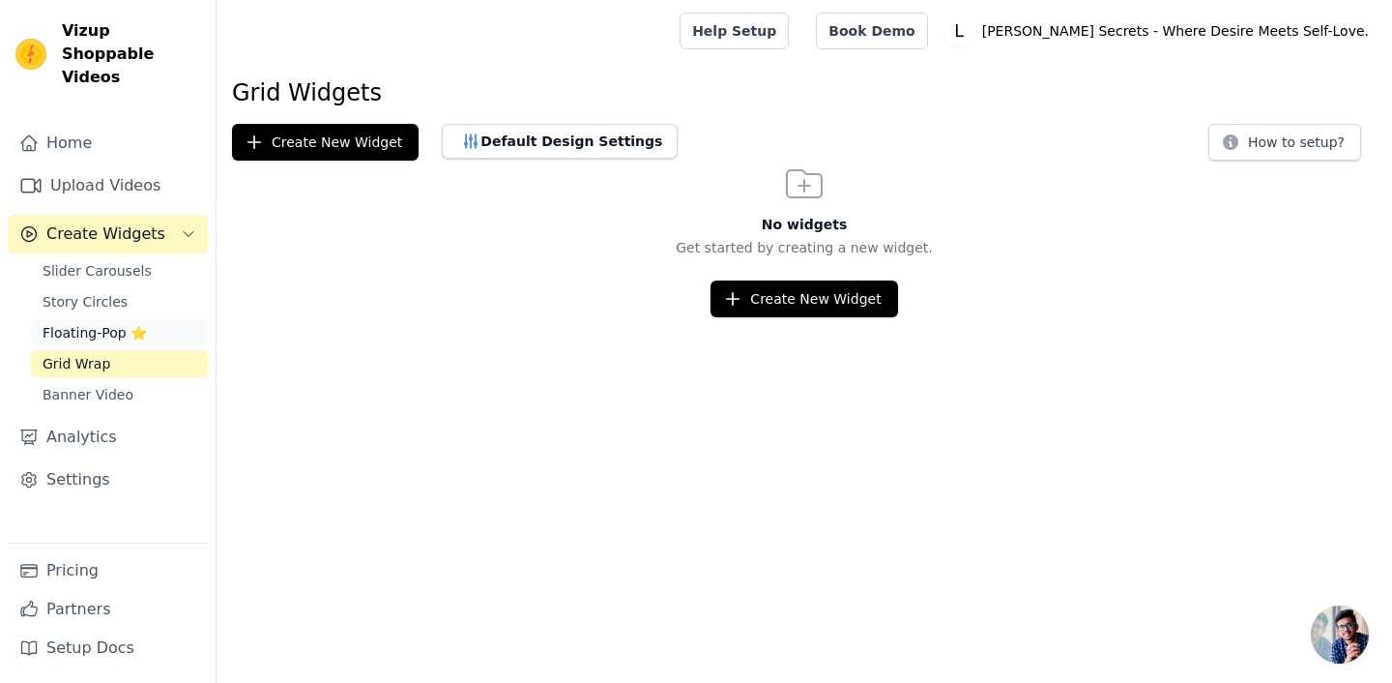
click at [90, 323] on span "Floating-Pop ⭐" at bounding box center [95, 332] width 104 height 19
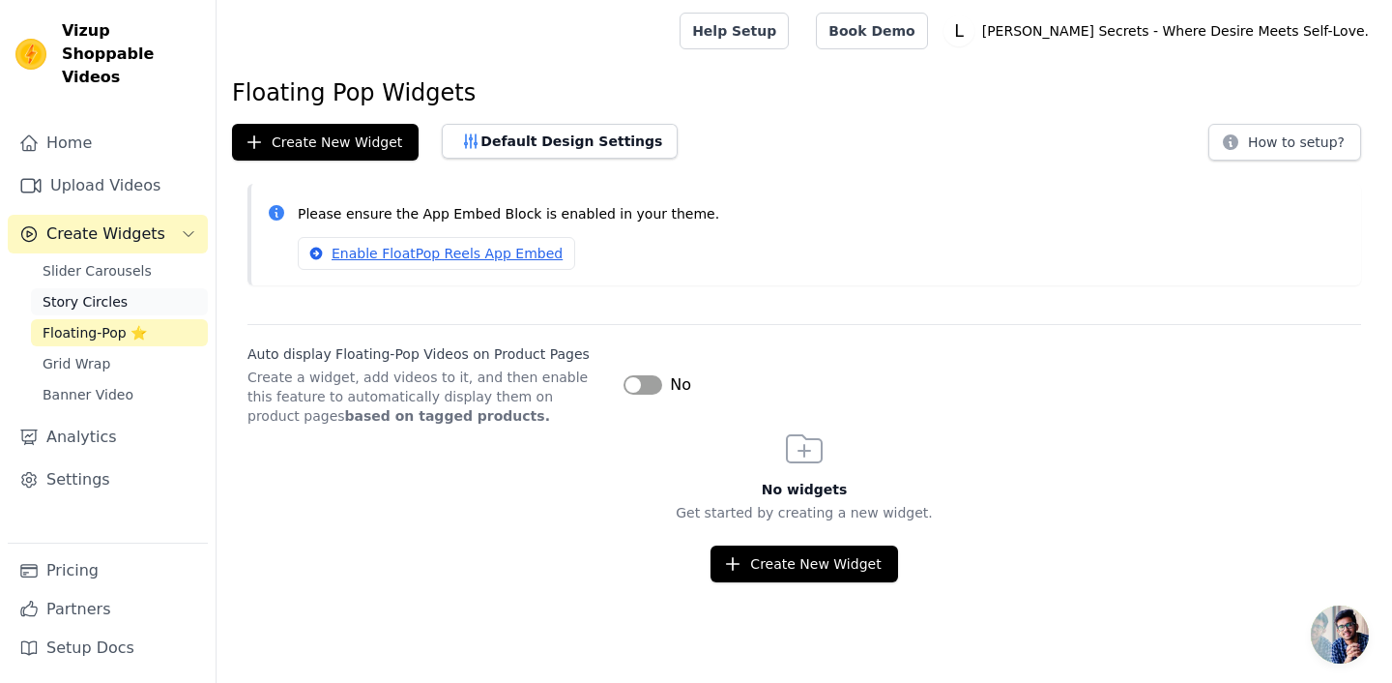
click at [91, 292] on span "Story Circles" at bounding box center [85, 301] width 85 height 19
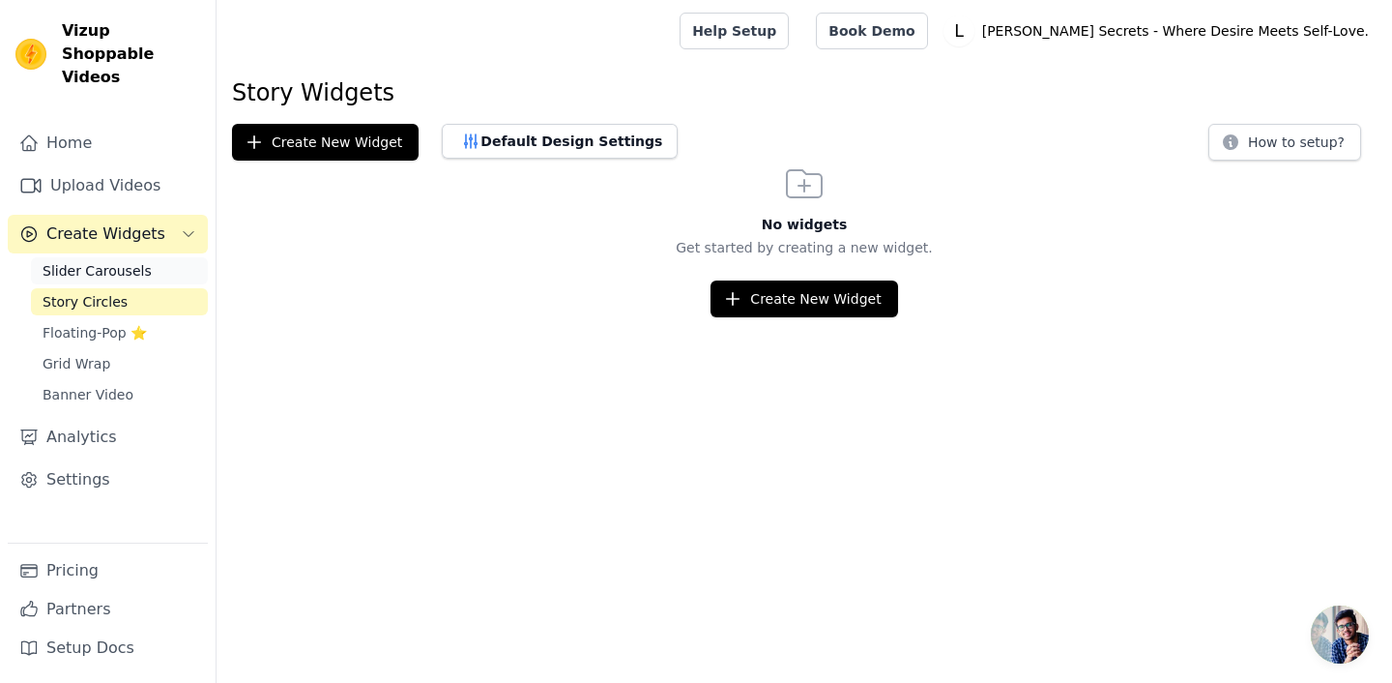
click at [94, 261] on span "Slider Carousels" at bounding box center [97, 270] width 109 height 19
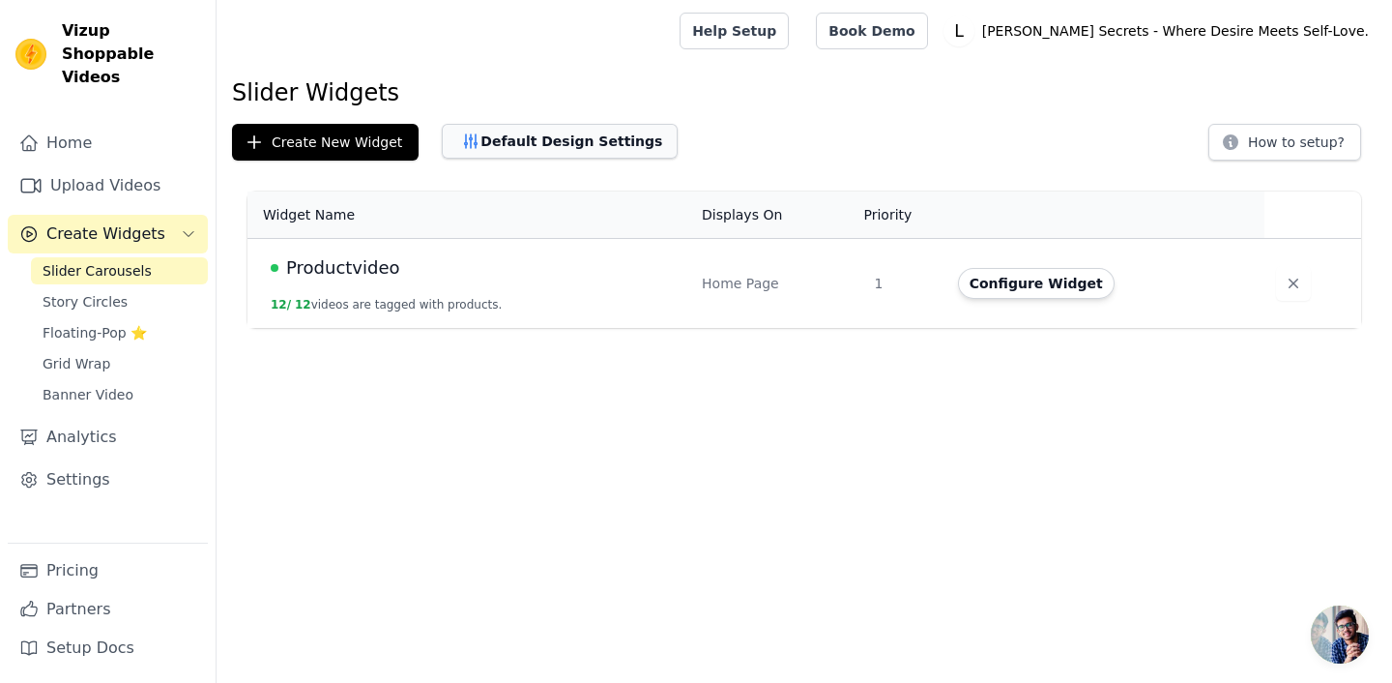
click at [541, 145] on button "Default Design Settings" at bounding box center [560, 141] width 236 height 35
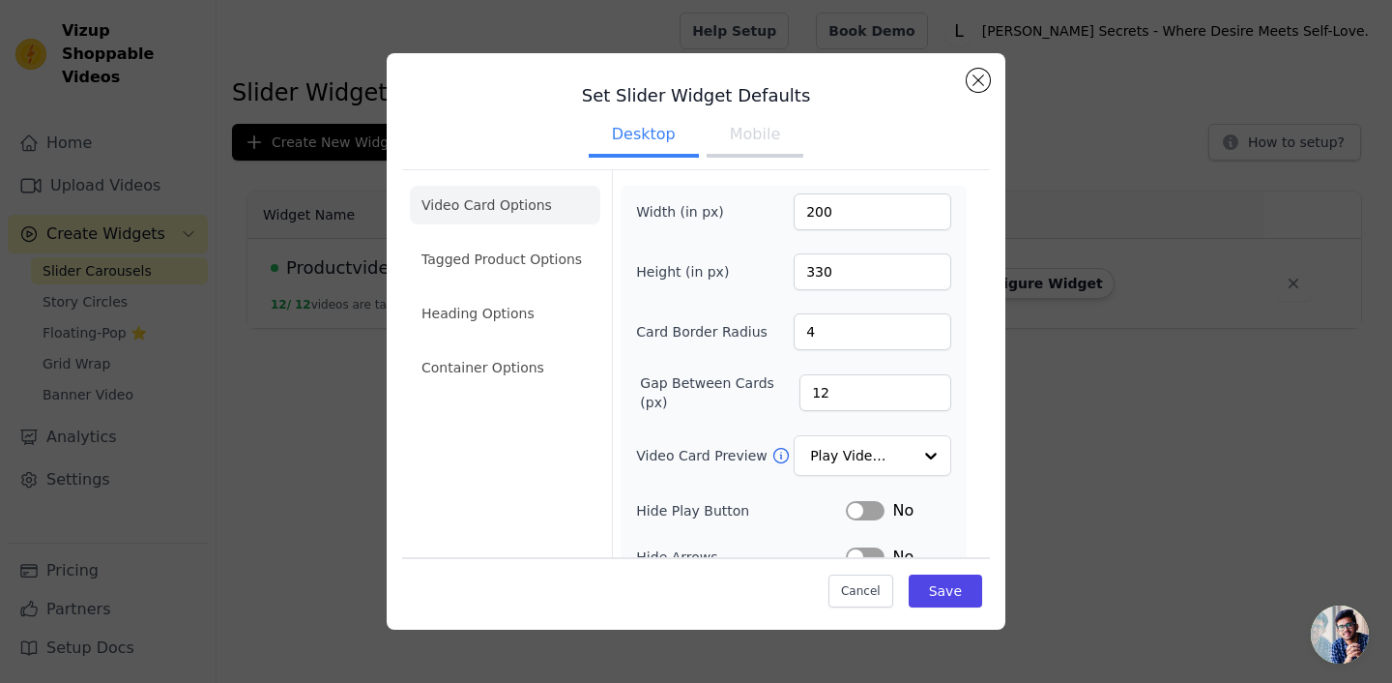
click at [764, 141] on button "Mobile" at bounding box center [755, 136] width 97 height 43
click at [978, 74] on button "Close modal" at bounding box center [978, 80] width 23 height 23
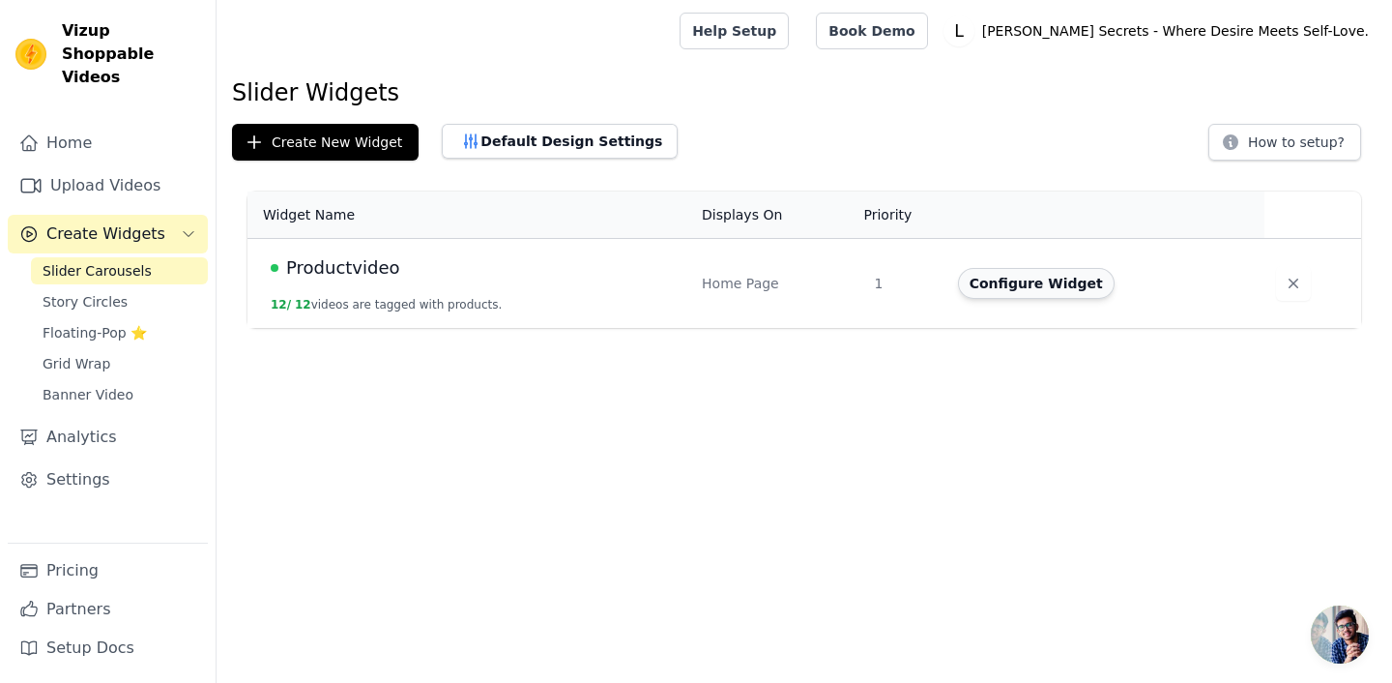
click at [1014, 290] on button "Configure Widget" at bounding box center [1036, 283] width 157 height 31
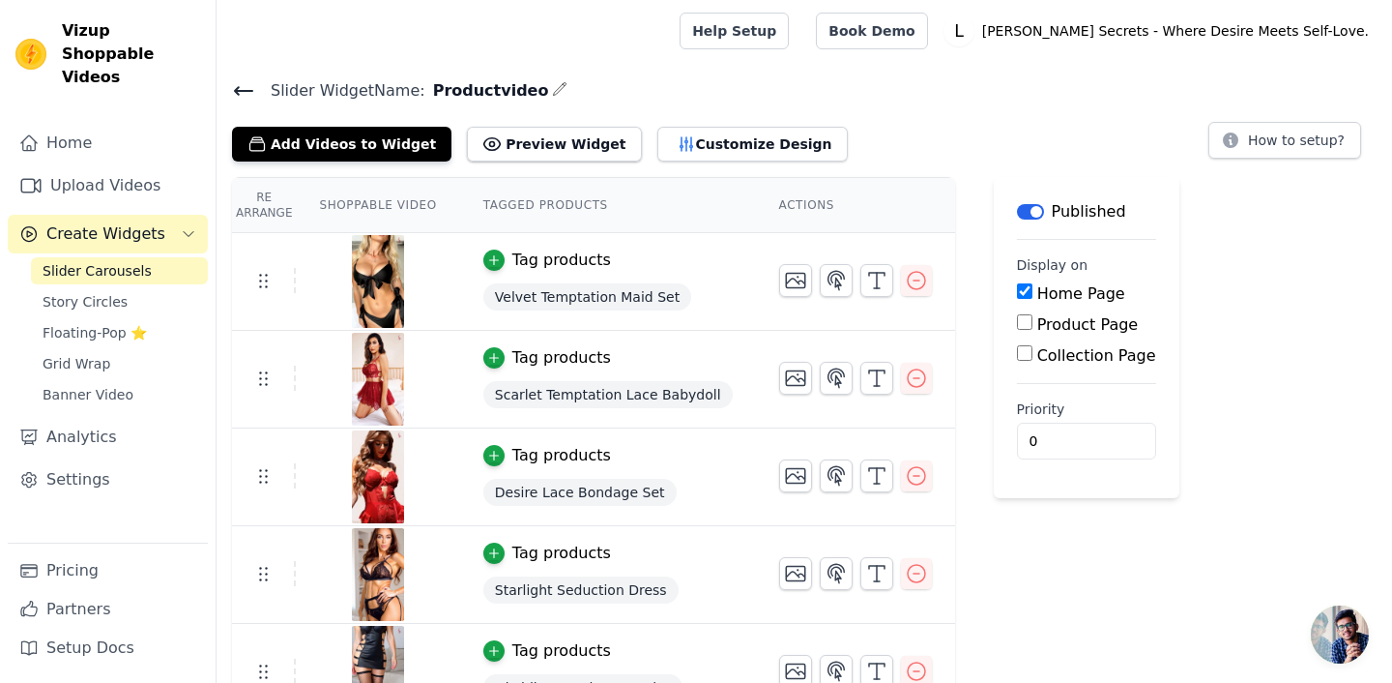
click at [552, 91] on icon "button" at bounding box center [559, 88] width 15 height 15
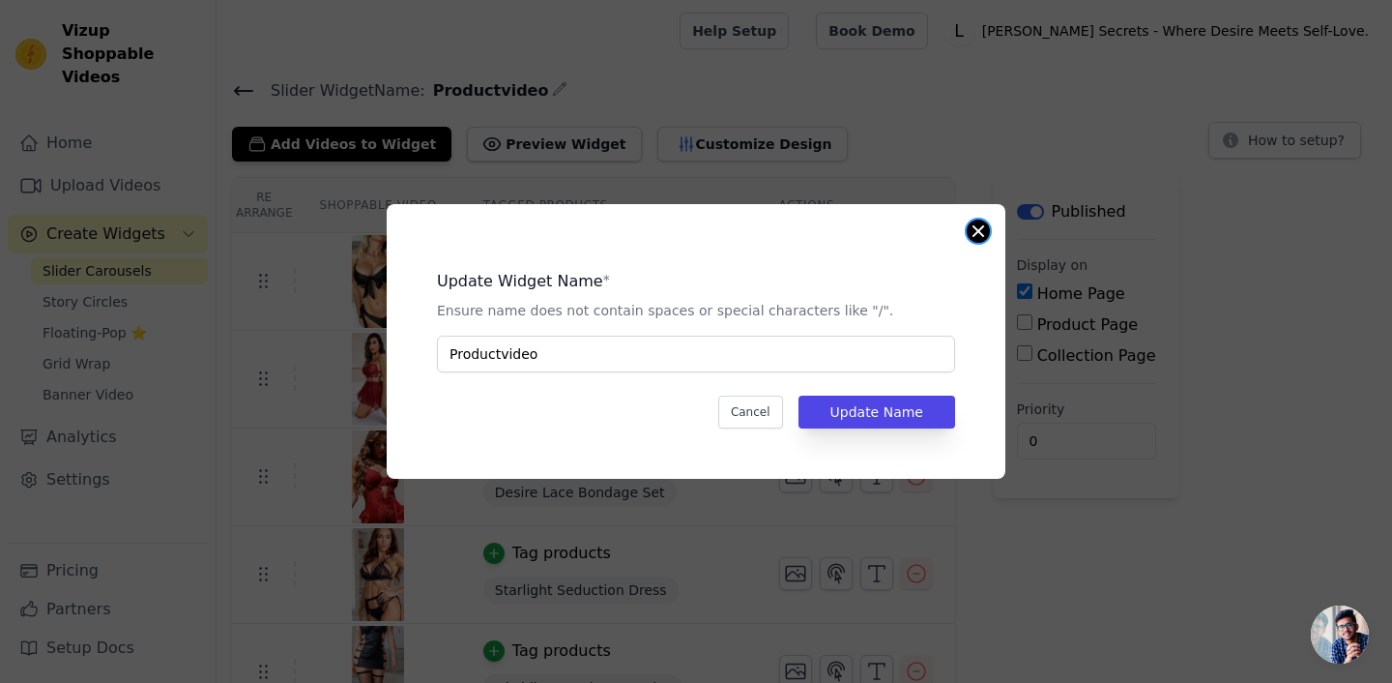
click at [986, 236] on button "Close modal" at bounding box center [978, 230] width 23 height 23
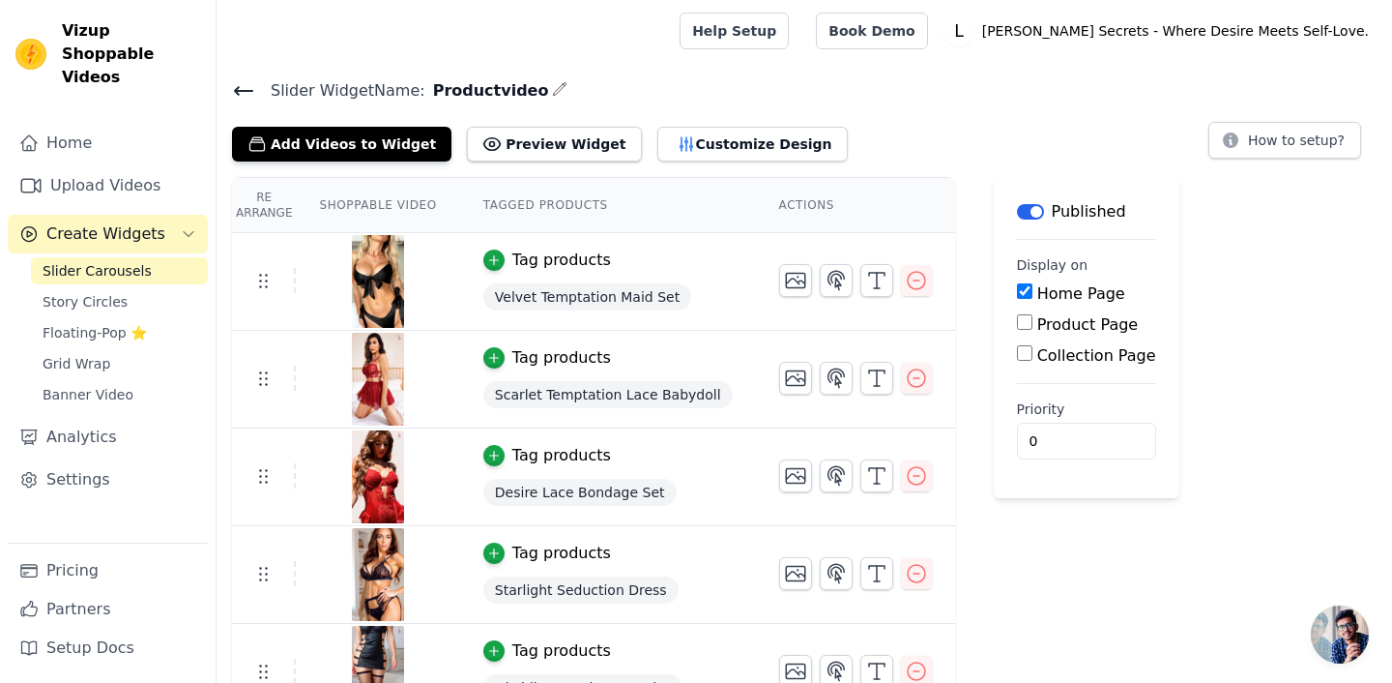
click at [599, 204] on th "Tagged Products" at bounding box center [608, 205] width 296 height 55
click at [729, 137] on button "Customize Design" at bounding box center [752, 144] width 190 height 35
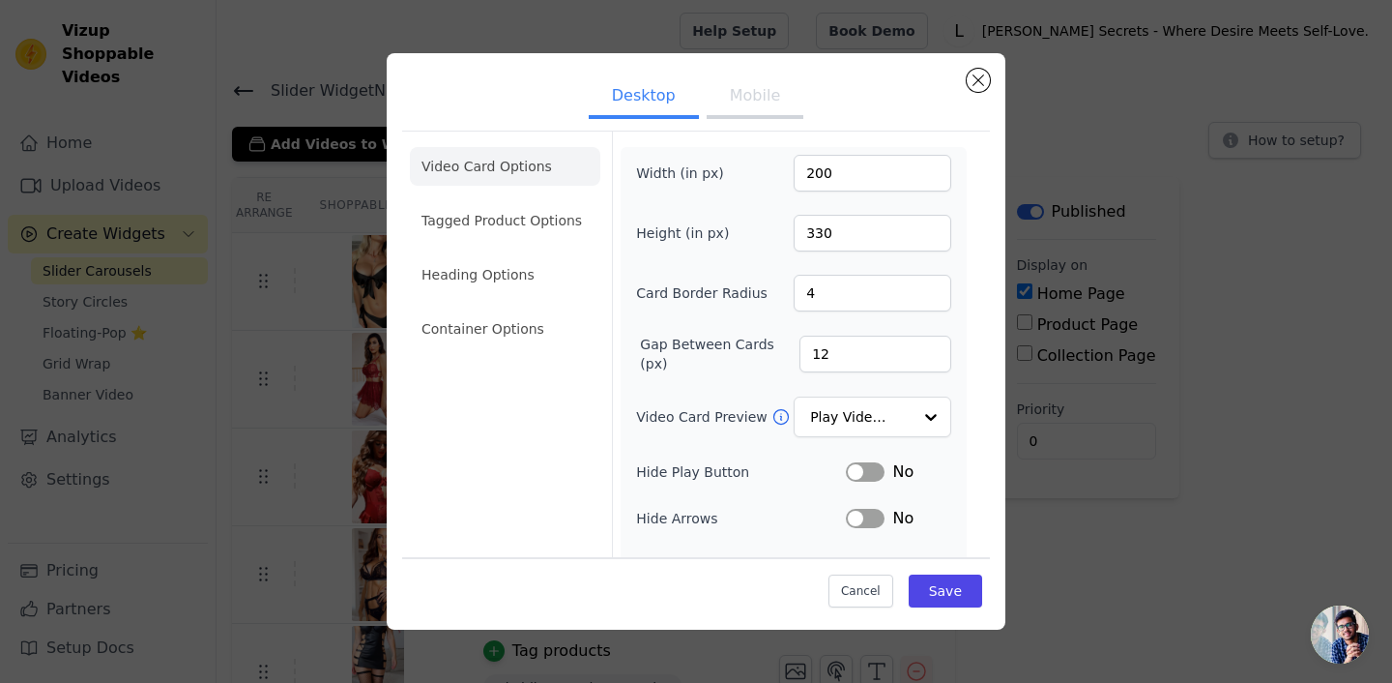
scroll to position [174, 0]
